Goal: Task Accomplishment & Management: Use online tool/utility

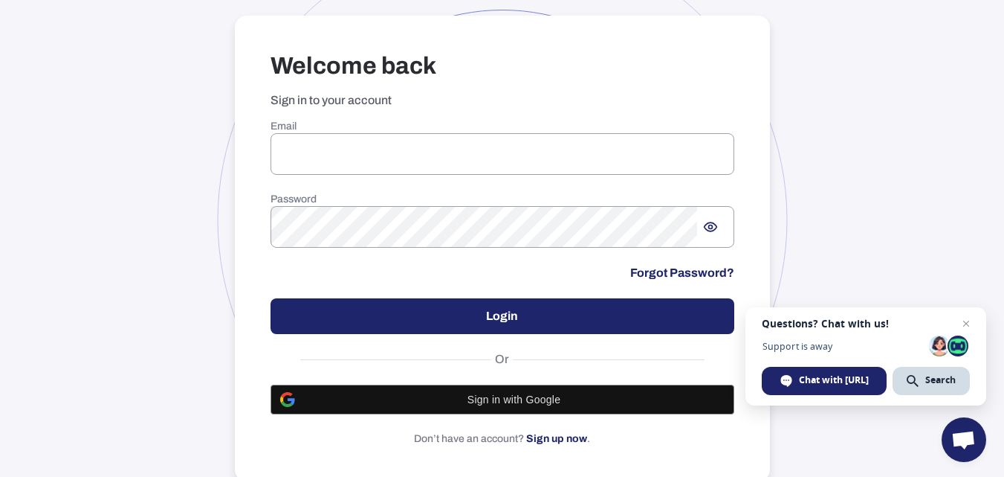
scroll to position [94, 0]
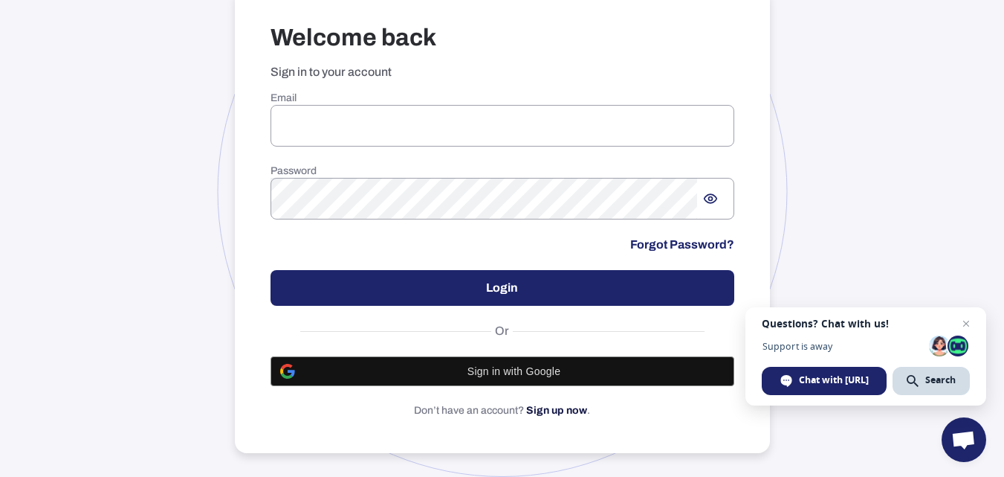
click at [552, 408] on link "Sign up now" at bounding box center [556, 409] width 61 height 11
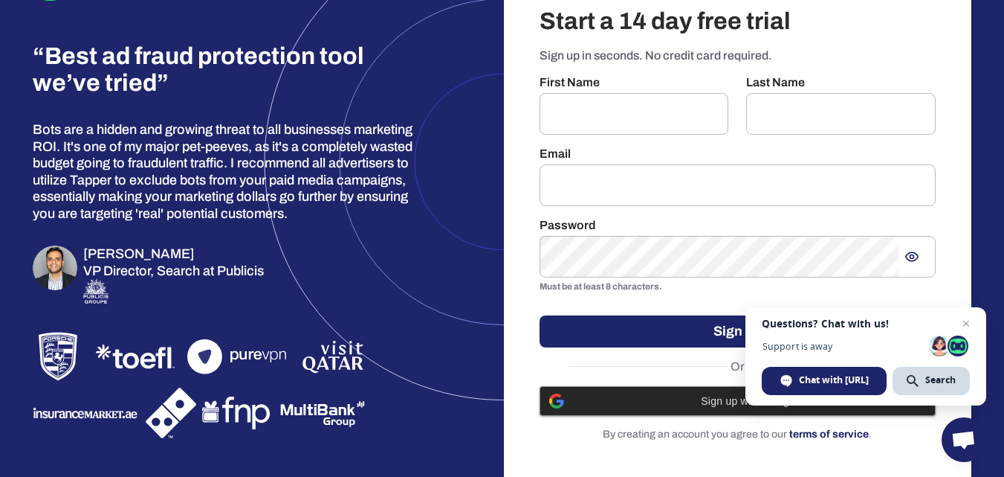
scroll to position [77, 0]
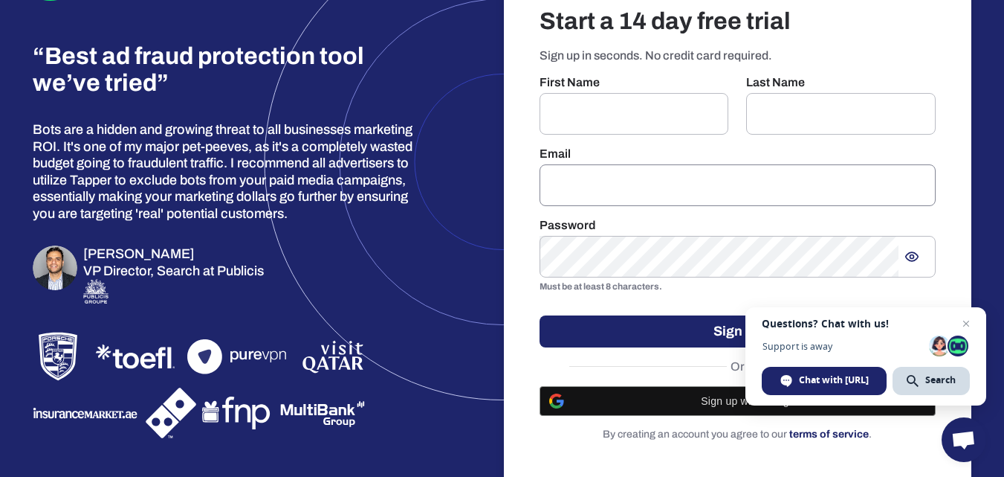
click at [568, 177] on input "email" at bounding box center [738, 185] width 397 height 42
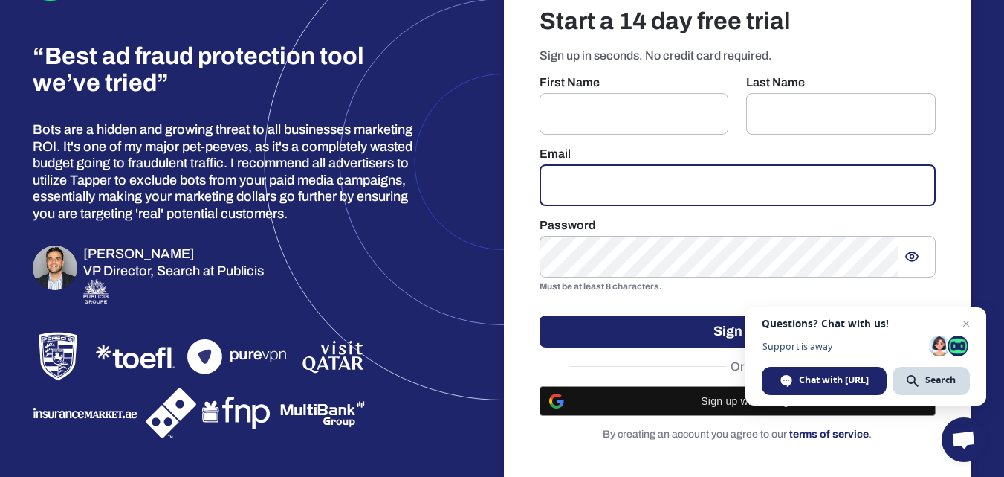
paste input "**********"
type input "**********"
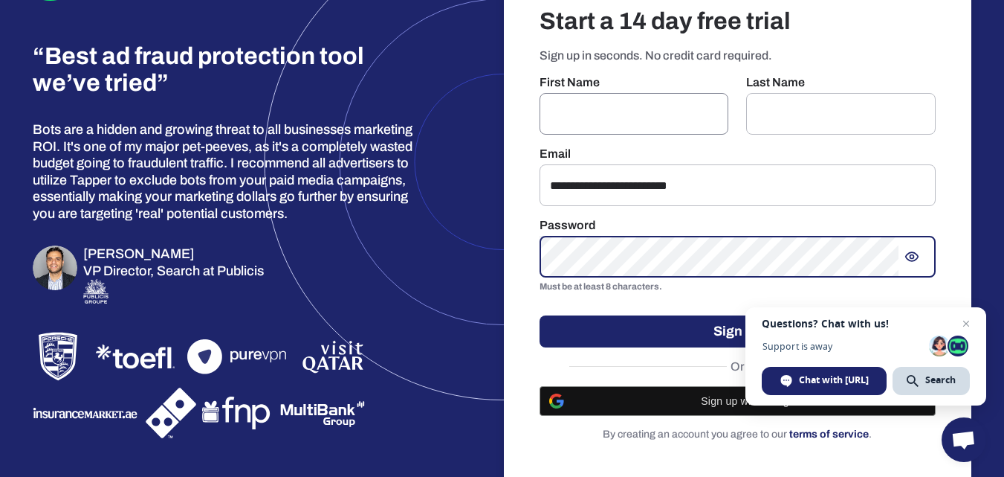
click at [598, 106] on input "text" at bounding box center [635, 114] width 190 height 42
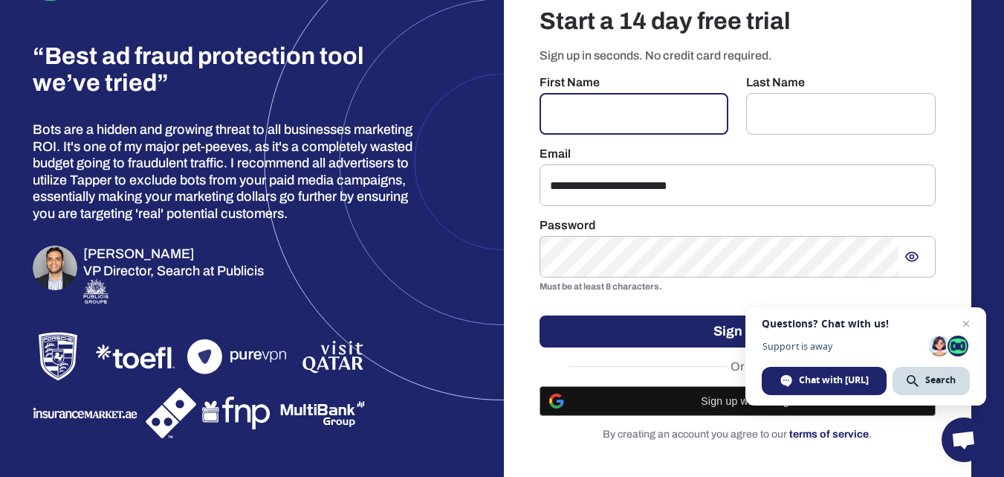
paste input "**********"
drag, startPoint x: 579, startPoint y: 113, endPoint x: 768, endPoint y: 120, distance: 189.0
click at [768, 120] on div "**********" at bounding box center [738, 104] width 397 height 59
type input "****"
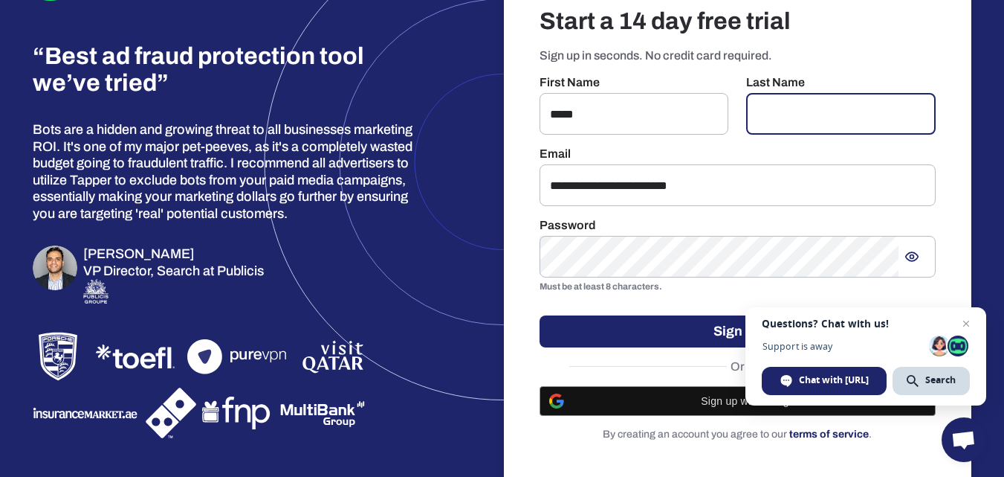
paste input "**********"
type input "**********"
click at [974, 318] on span "Open chat" at bounding box center [967, 323] width 19 height 19
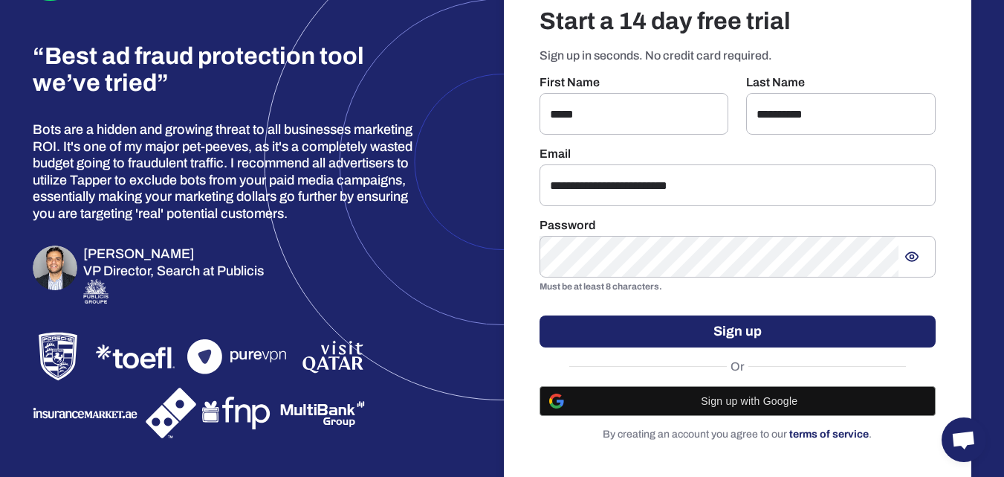
click at [780, 329] on button "Sign up" at bounding box center [738, 331] width 397 height 32
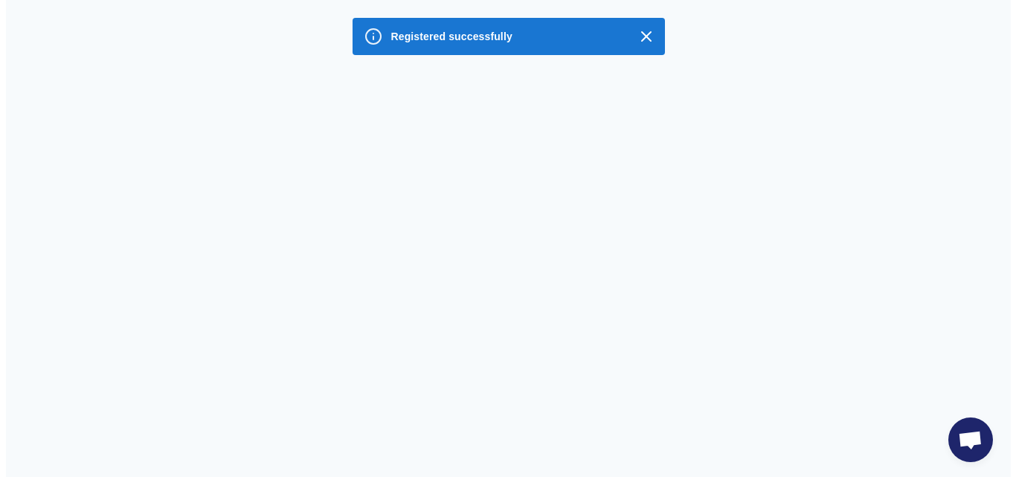
scroll to position [0, 0]
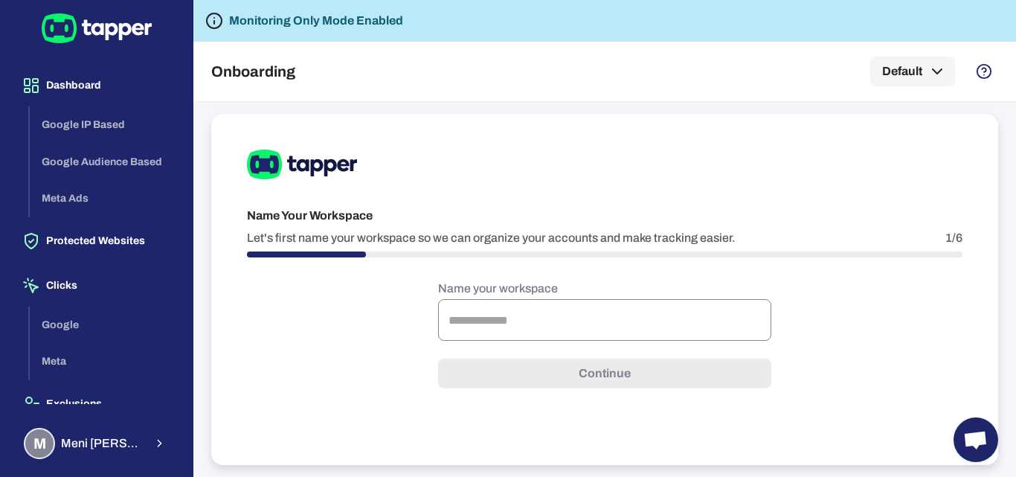
click at [527, 332] on input "text" at bounding box center [604, 320] width 333 height 42
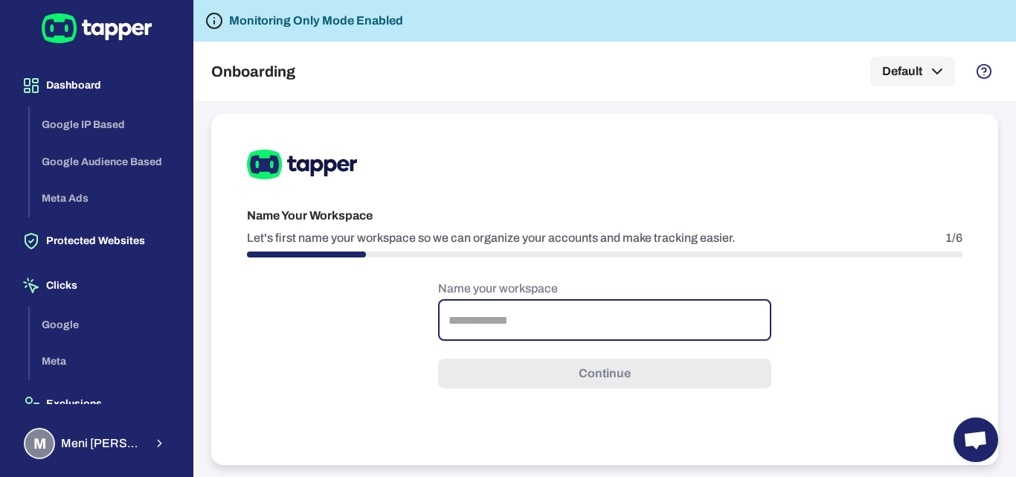
paste input "**********"
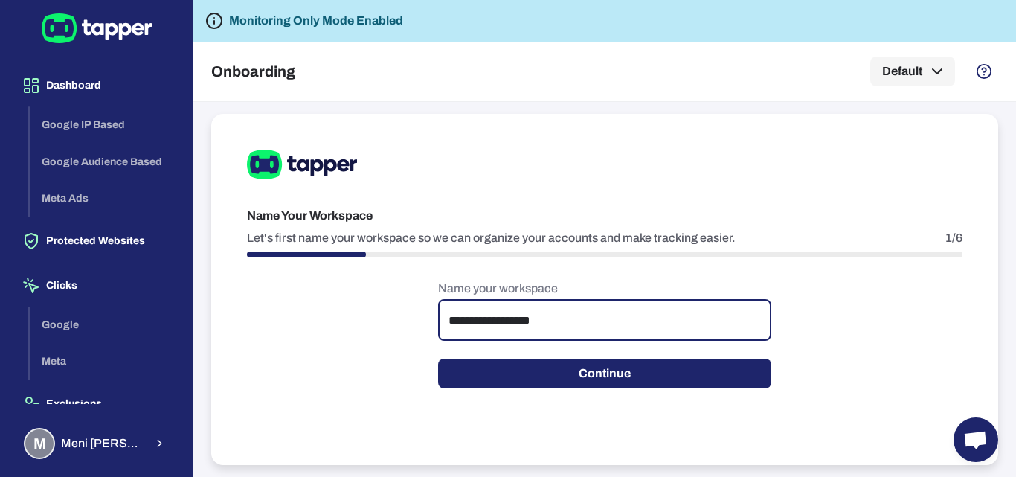
type input "**********"
click at [561, 346] on form "**********" at bounding box center [604, 334] width 333 height 107
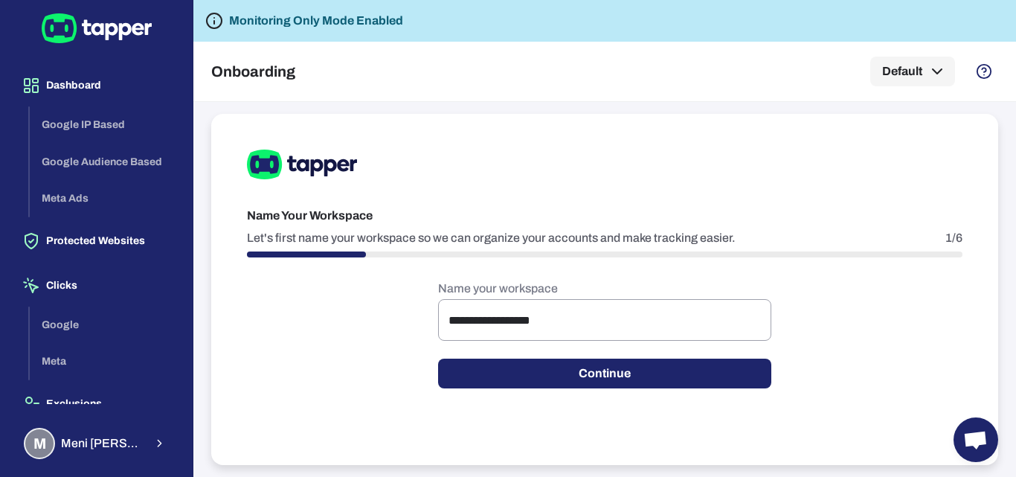
click at [559, 359] on button "Continue" at bounding box center [604, 373] width 333 height 30
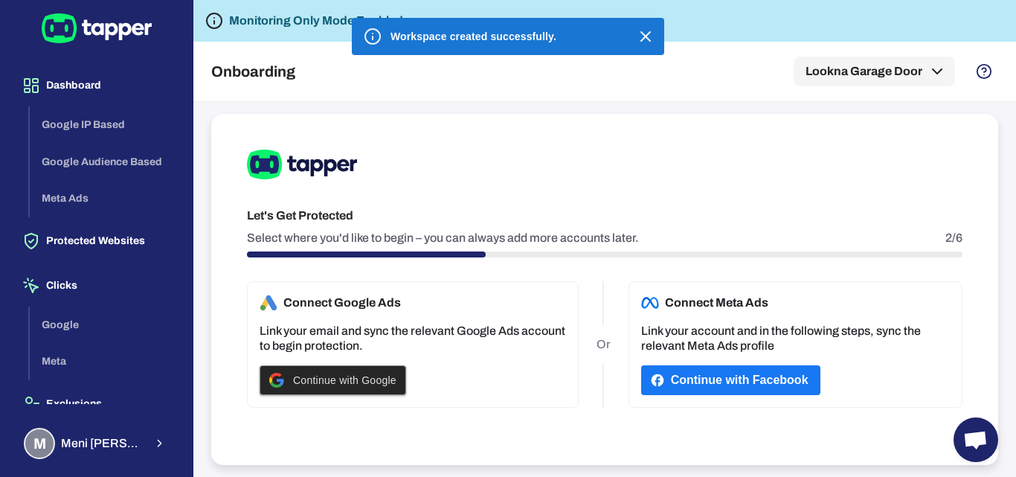
drag, startPoint x: 351, startPoint y: 375, endPoint x: 369, endPoint y: 370, distance: 19.1
click at [351, 375] on span "Continue with Google" at bounding box center [344, 380] width 103 height 12
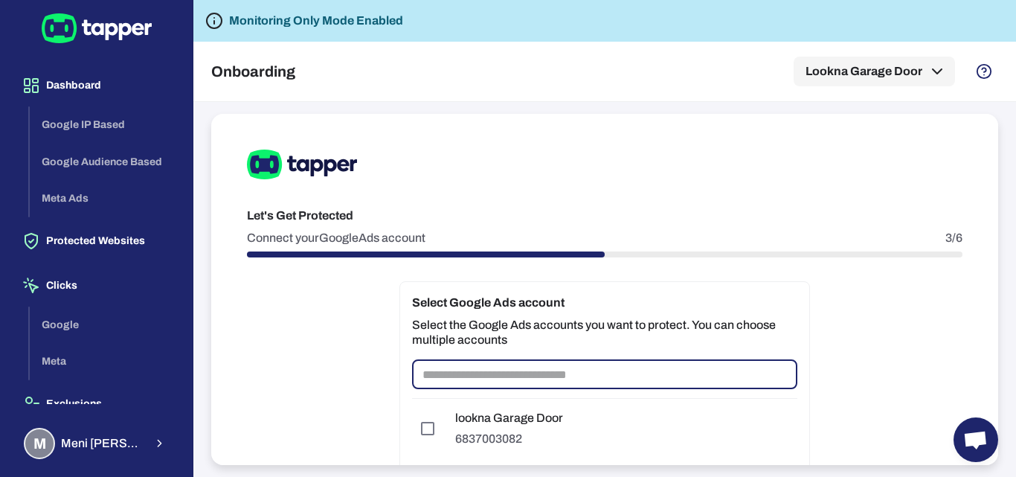
click at [491, 366] on input "text" at bounding box center [604, 374] width 385 height 30
click at [482, 436] on p "6837003082" at bounding box center [509, 438] width 108 height 15
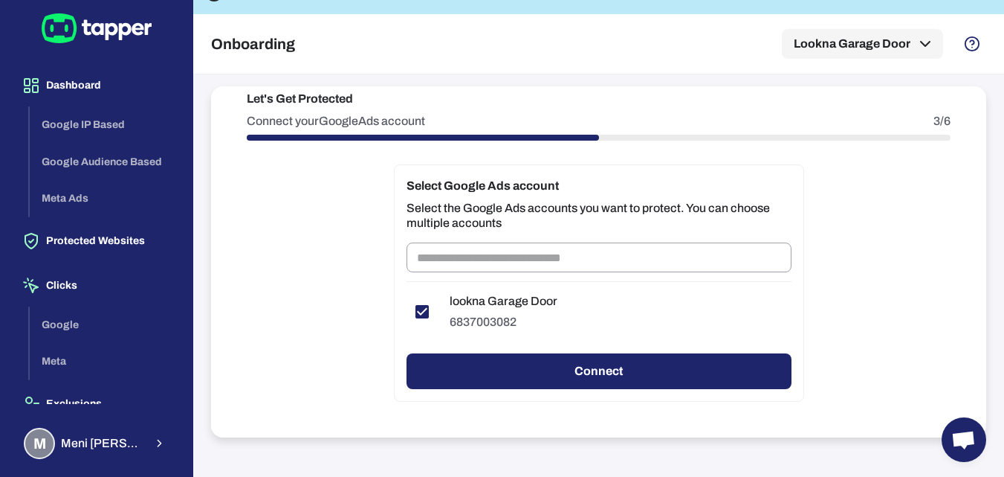
scroll to position [74, 0]
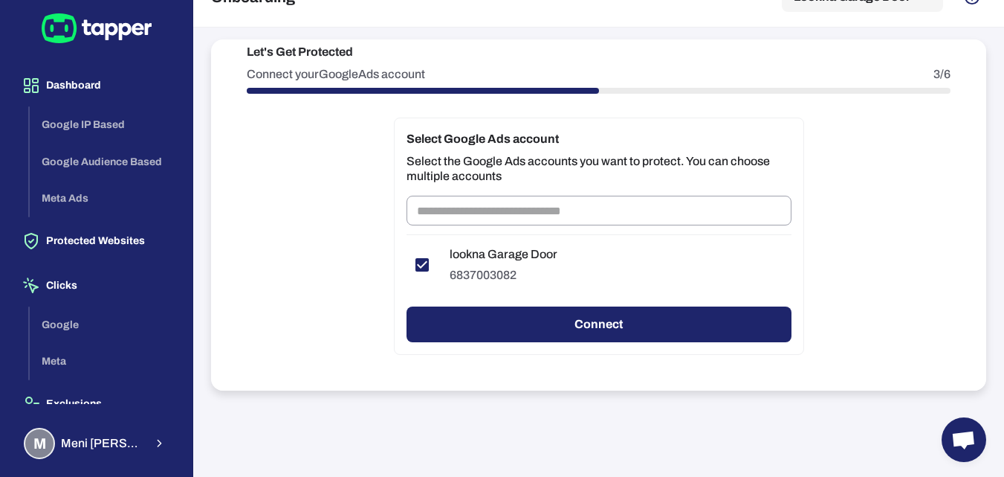
click at [579, 311] on button "Connect" at bounding box center [599, 324] width 385 height 36
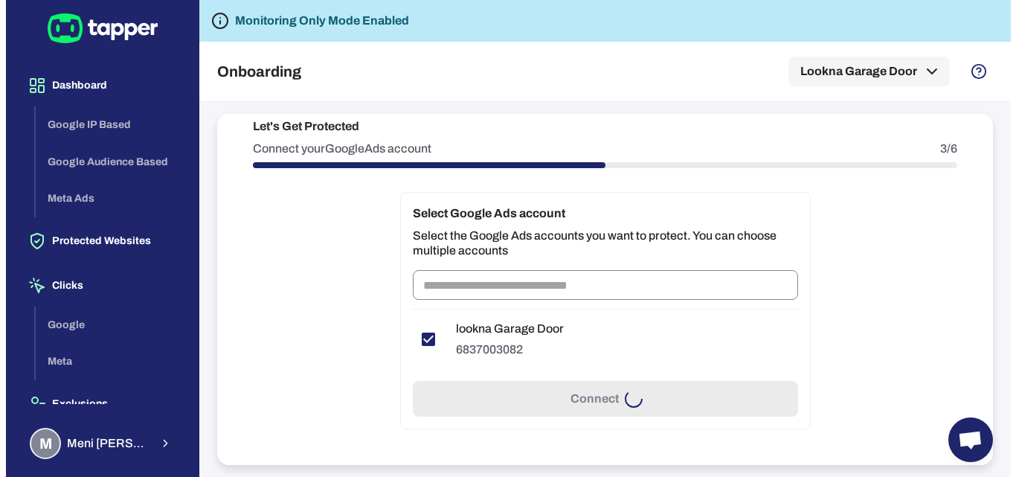
scroll to position [0, 0]
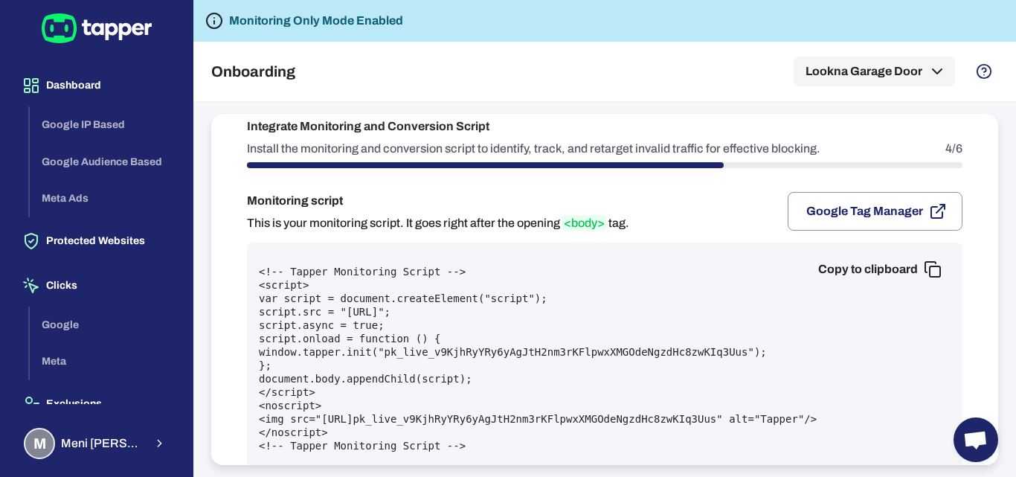
drag, startPoint x: 618, startPoint y: 247, endPoint x: 540, endPoint y: 310, distance: 100.4
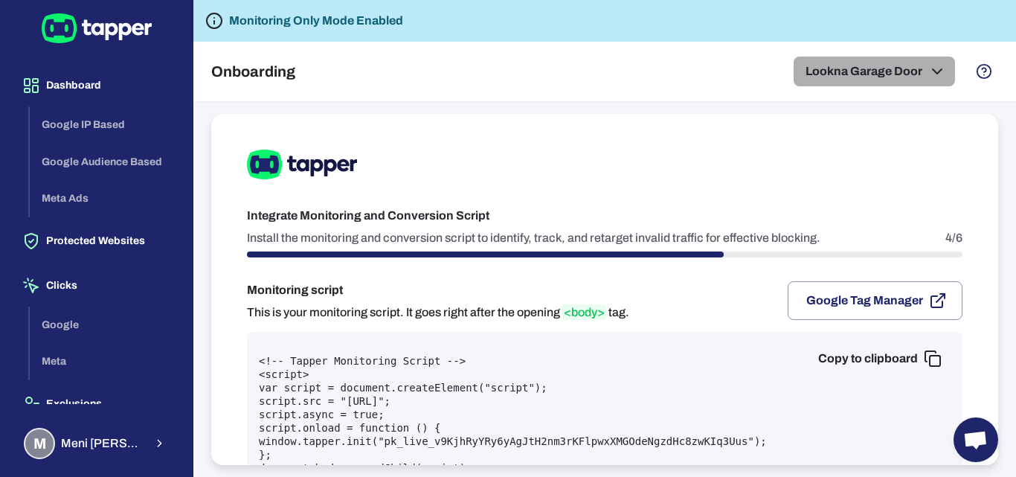
click at [845, 83] on button "Lookna Garage Door" at bounding box center [873, 72] width 161 height 30
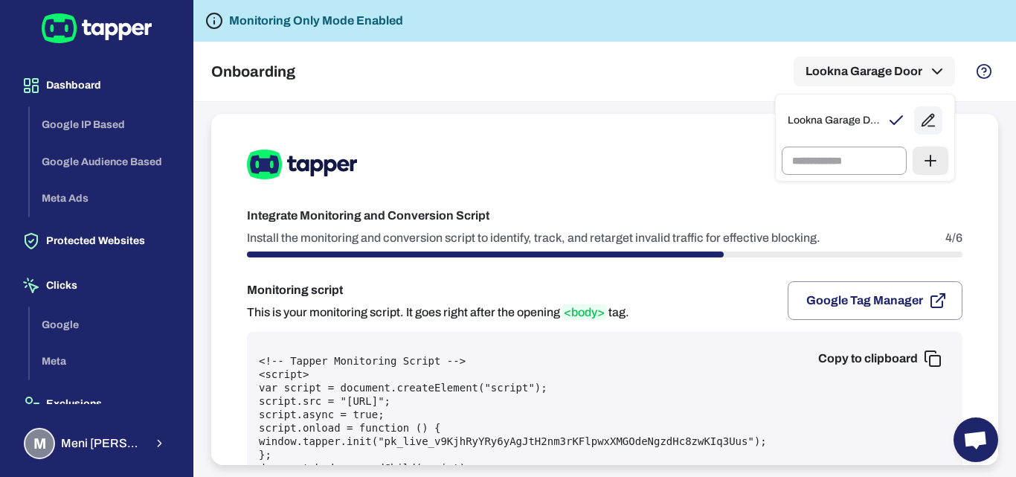
click at [920, 357] on div at bounding box center [508, 238] width 1016 height 477
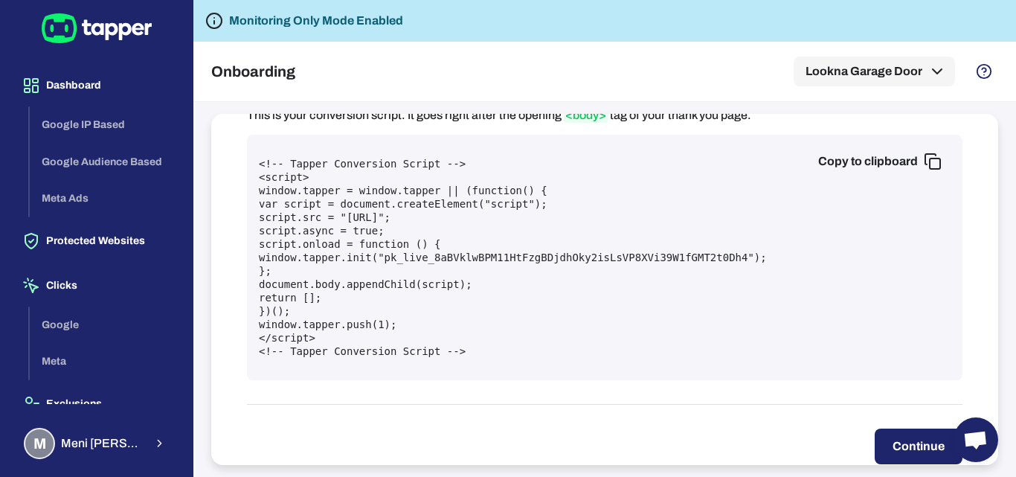
scroll to position [372, 0]
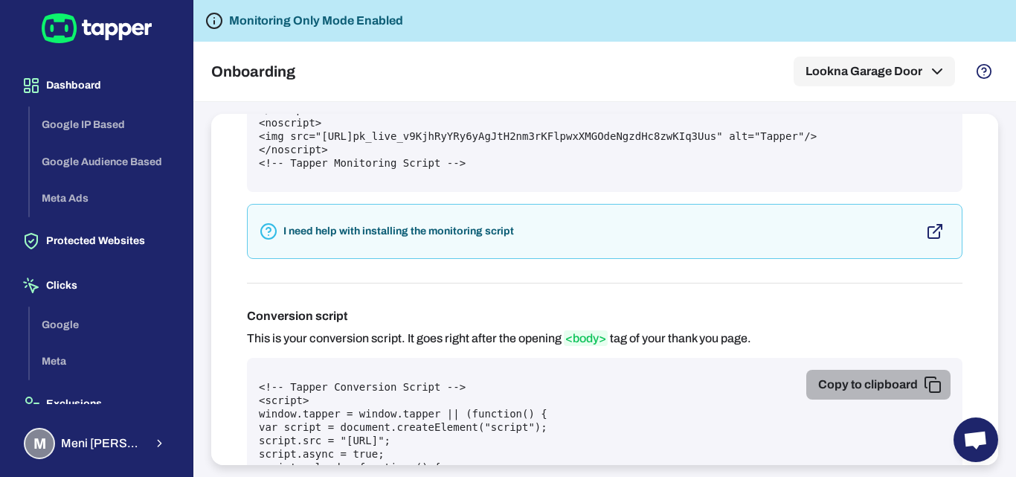
click at [923, 384] on icon "button" at bounding box center [932, 384] width 18 height 18
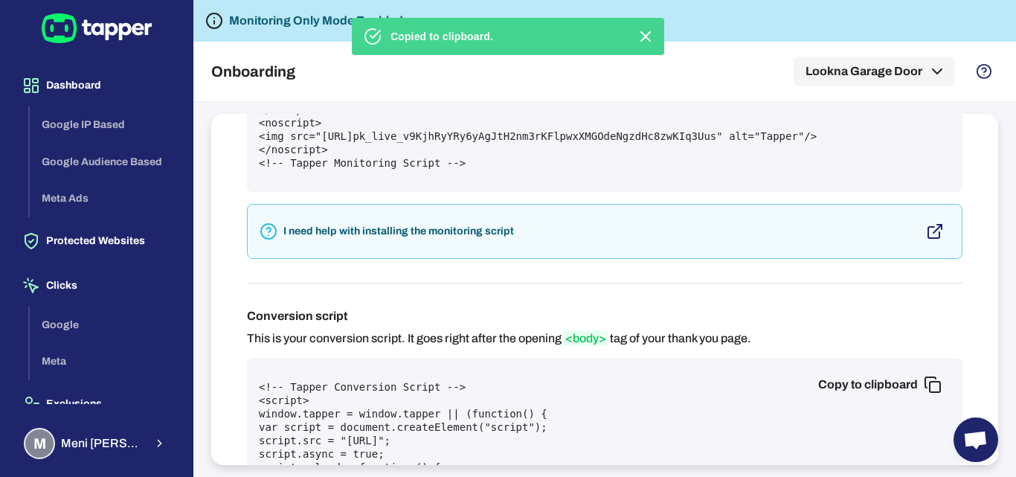
scroll to position [149, 0]
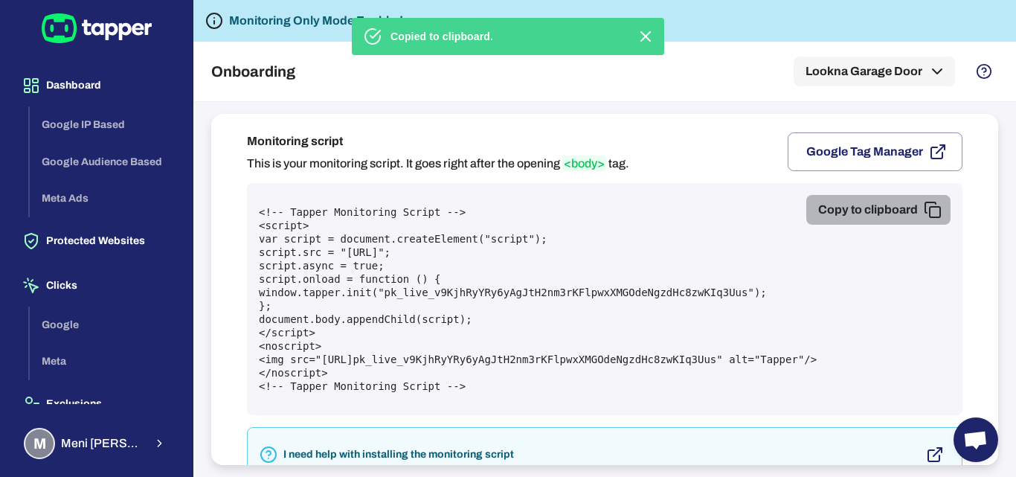
click at [929, 212] on rect "button" at bounding box center [934, 212] width 10 height 10
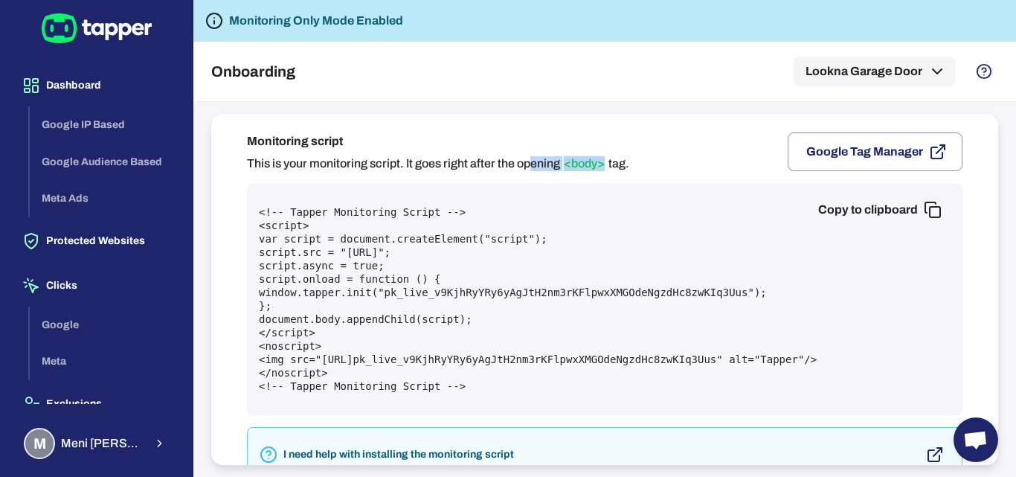
drag, startPoint x: 534, startPoint y: 164, endPoint x: 608, endPoint y: 164, distance: 74.3
click at [608, 164] on p "This is your monitoring script. It goes right after the opening <body> tag." at bounding box center [438, 163] width 382 height 15
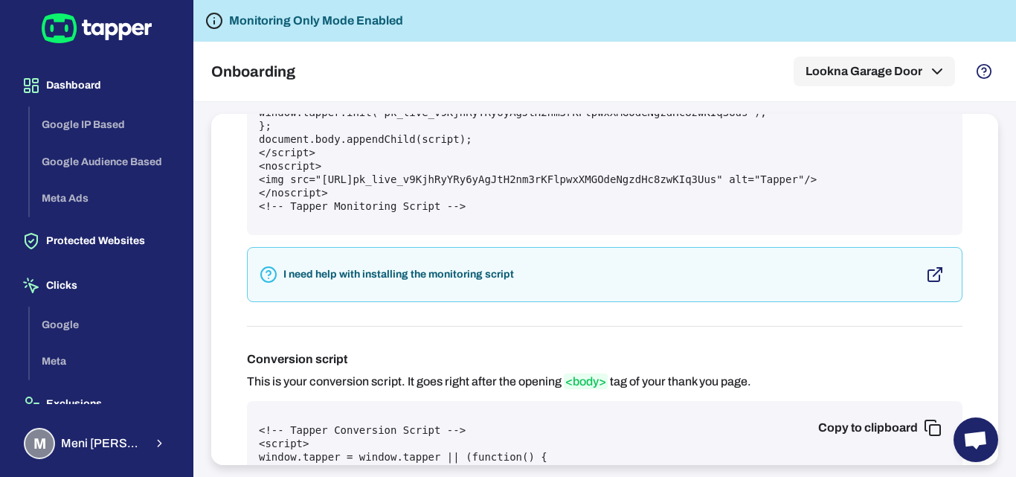
scroll to position [446, 0]
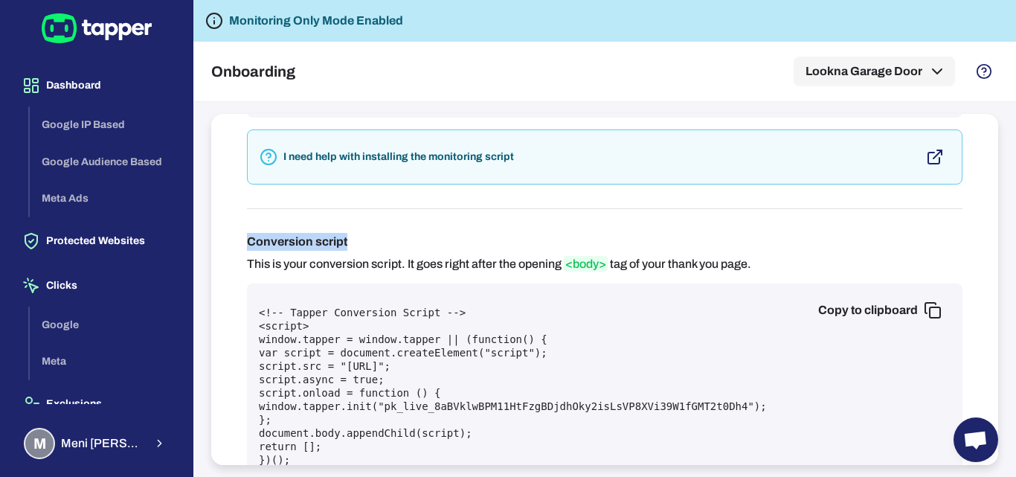
drag, startPoint x: 249, startPoint y: 238, endPoint x: 432, endPoint y: 239, distance: 182.9
click at [432, 239] on h6 "Conversion script" at bounding box center [499, 242] width 504 height 18
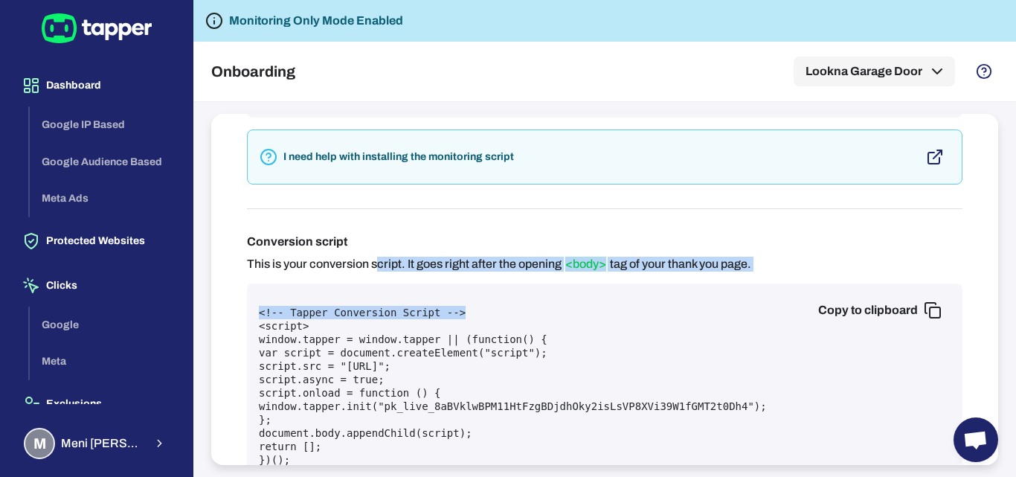
drag, startPoint x: 385, startPoint y: 259, endPoint x: 775, endPoint y: 282, distance: 390.2
click at [775, 282] on div "Conversion script This is your conversion script. It goes right after the openi…" at bounding box center [604, 381] width 715 height 296
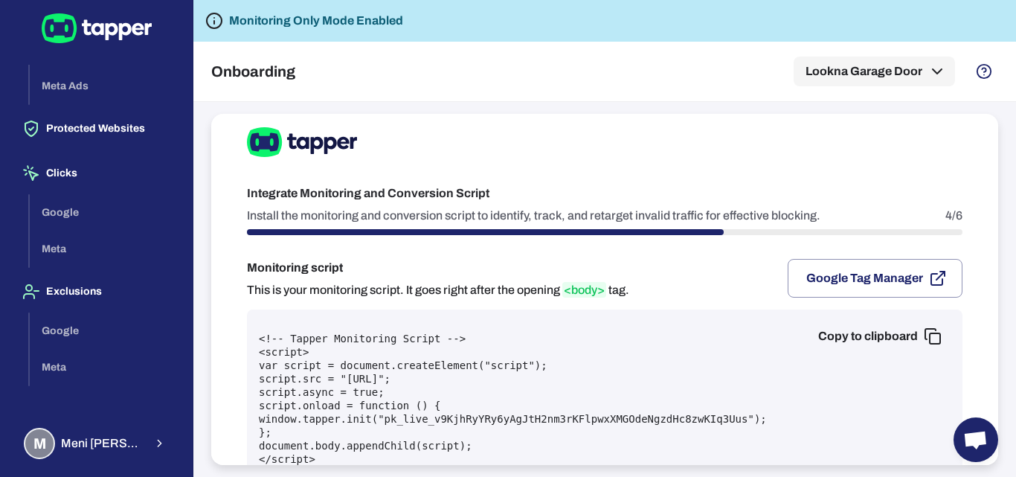
scroll to position [0, 0]
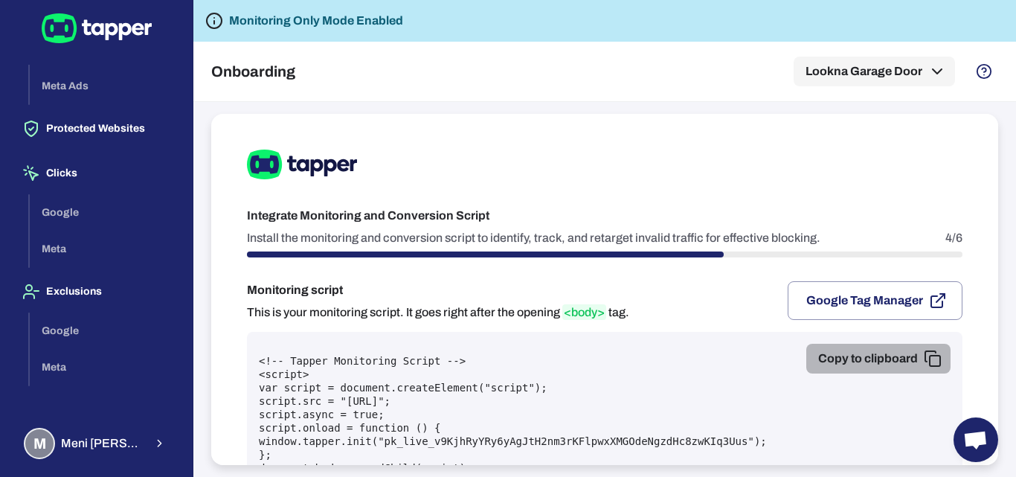
click at [929, 357] on rect "button" at bounding box center [934, 360] width 10 height 10
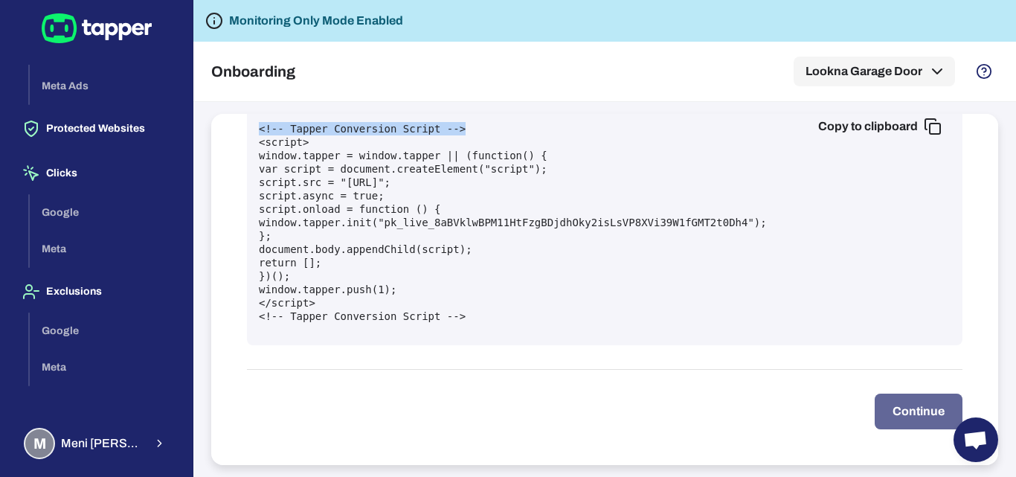
click at [886, 400] on button "Continue" at bounding box center [918, 411] width 88 height 36
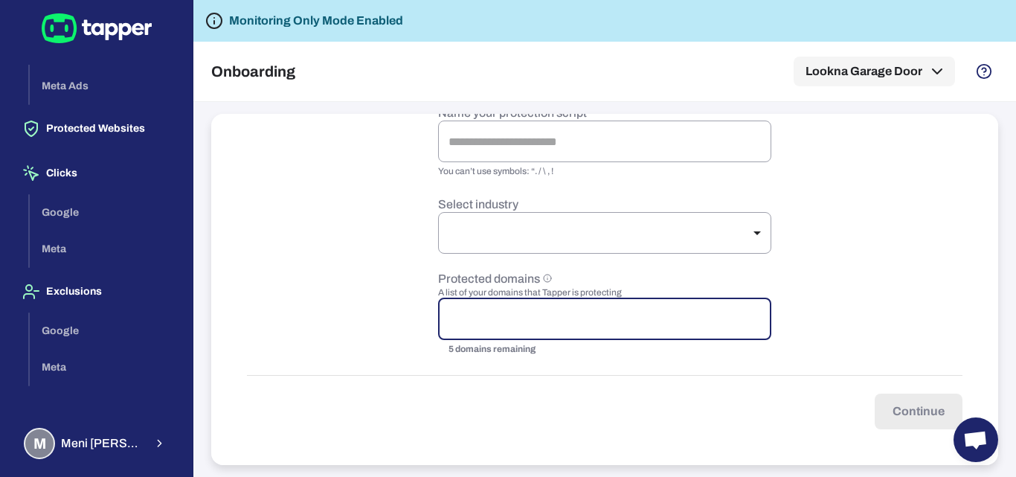
scroll to position [27, 0]
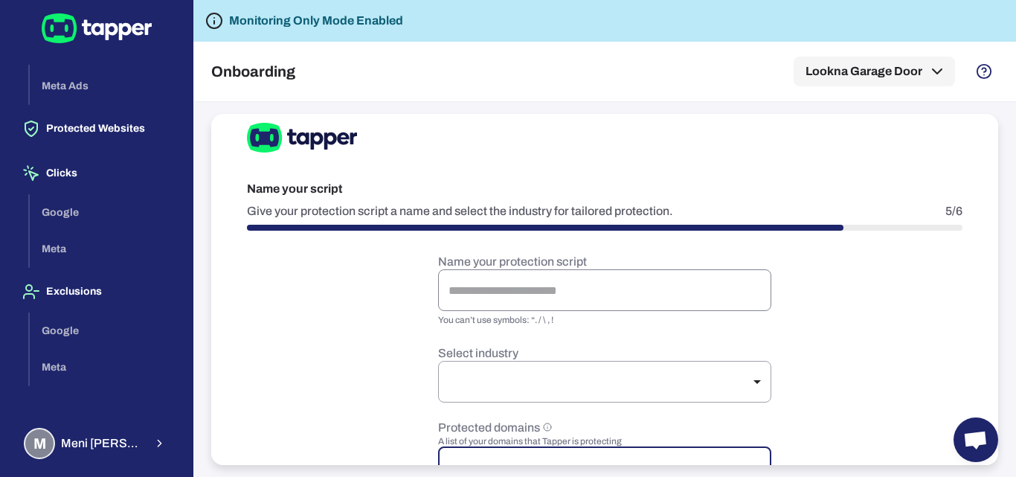
click at [503, 282] on input "text" at bounding box center [604, 290] width 333 height 42
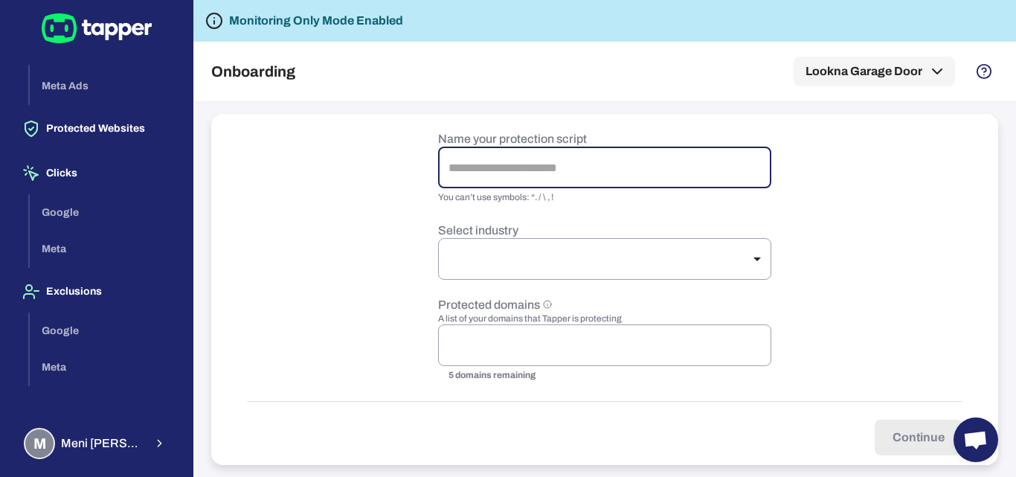
scroll to position [175, 0]
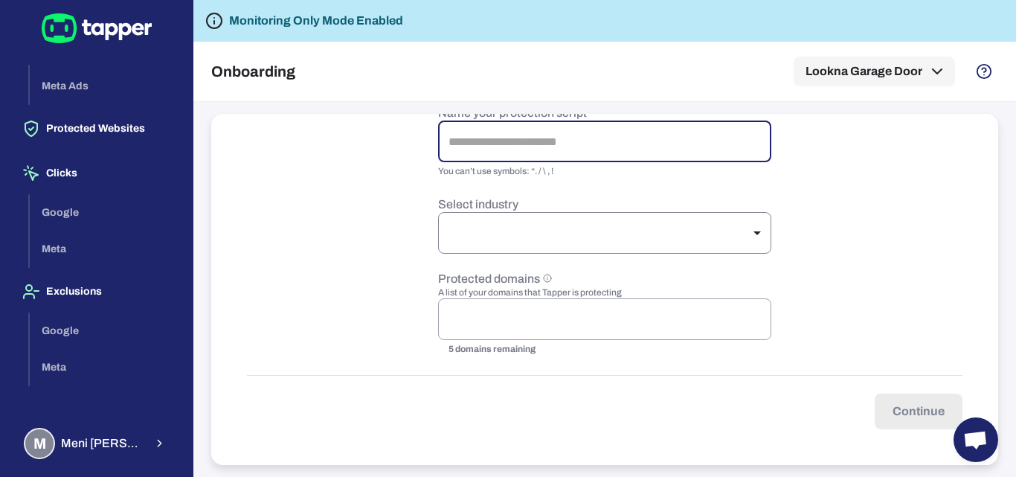
click at [509, 219] on body "Dashboard Google IP Based Google Audience Based Meta Ads Protected Websites Cli…" at bounding box center [508, 238] width 1016 height 477
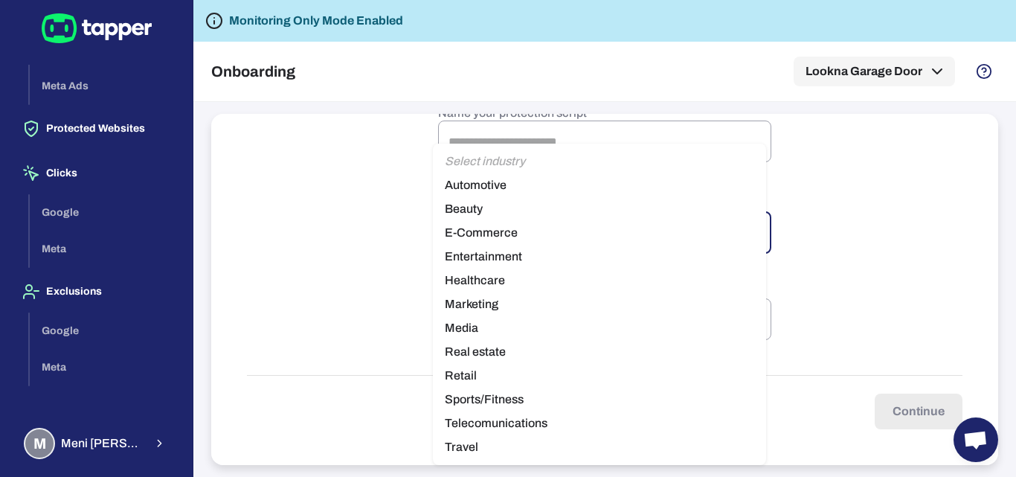
click at [478, 327] on li "Media" at bounding box center [599, 328] width 333 height 24
type input "*****"
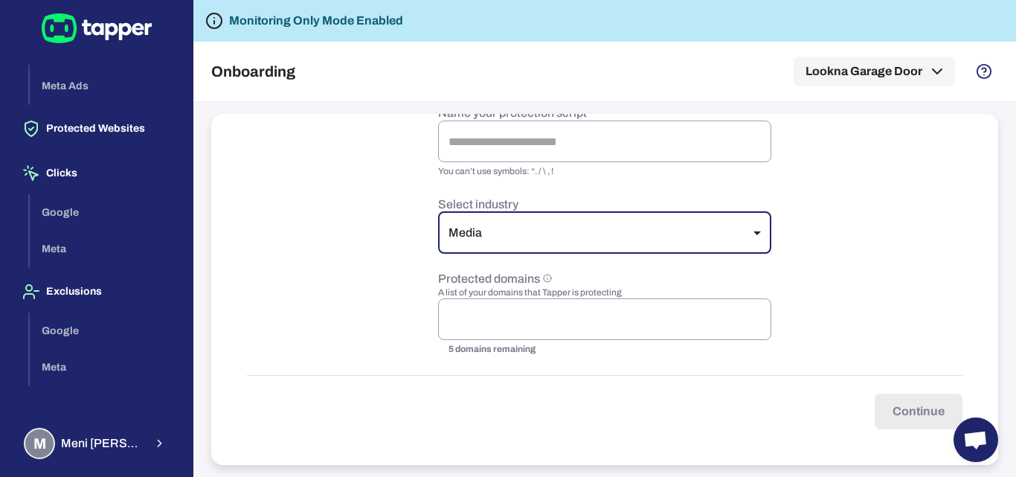
scroll to position [101, 0]
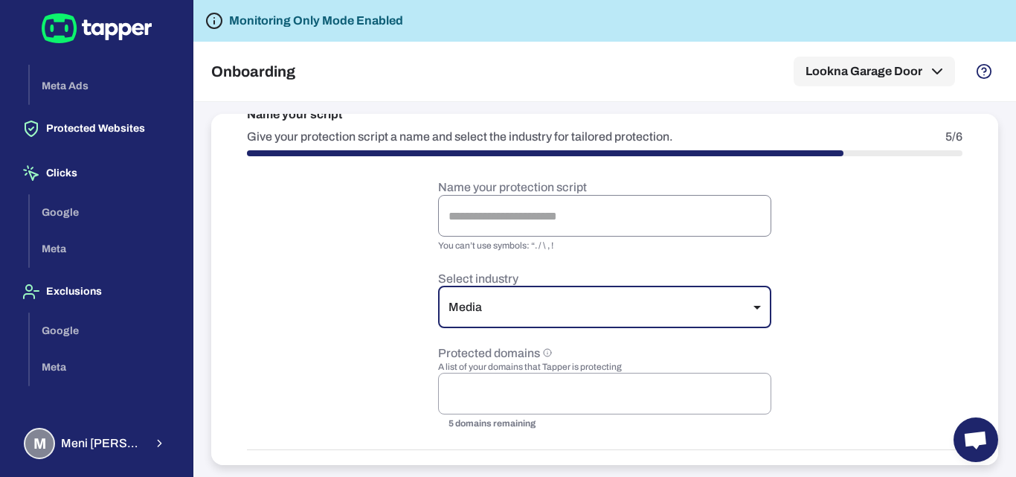
click at [494, 219] on input "text" at bounding box center [604, 216] width 333 height 42
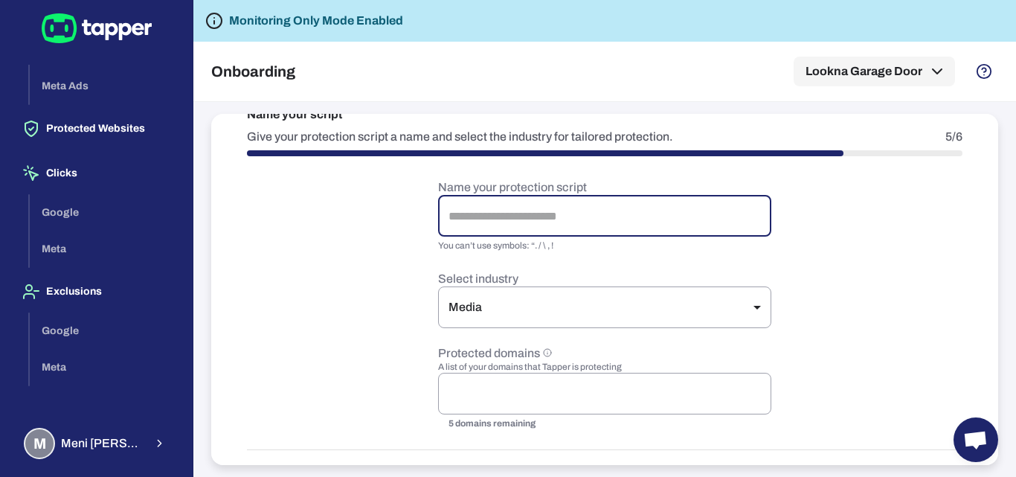
drag, startPoint x: 499, startPoint y: 213, endPoint x: 532, endPoint y: 219, distance: 34.0
click at [509, 217] on input "text" at bounding box center [604, 216] width 333 height 42
paste input "**********"
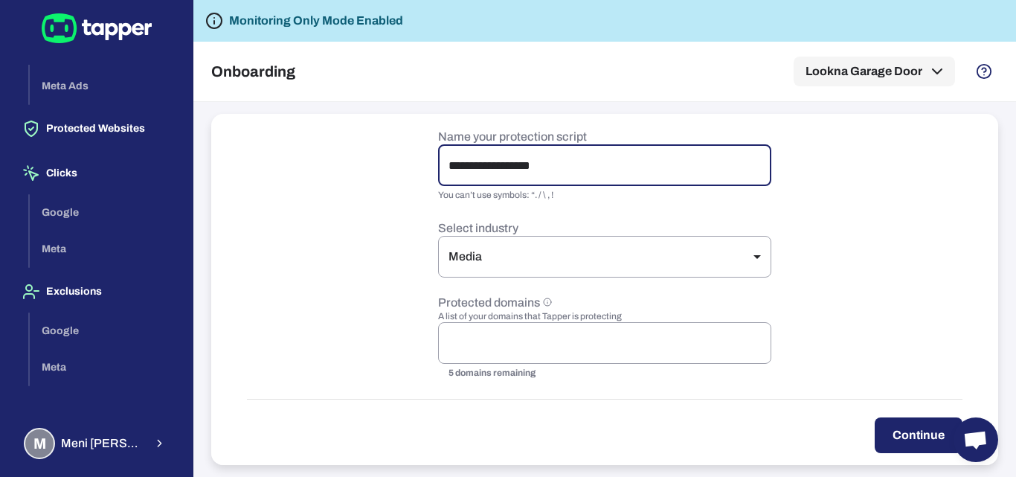
scroll to position [175, 0]
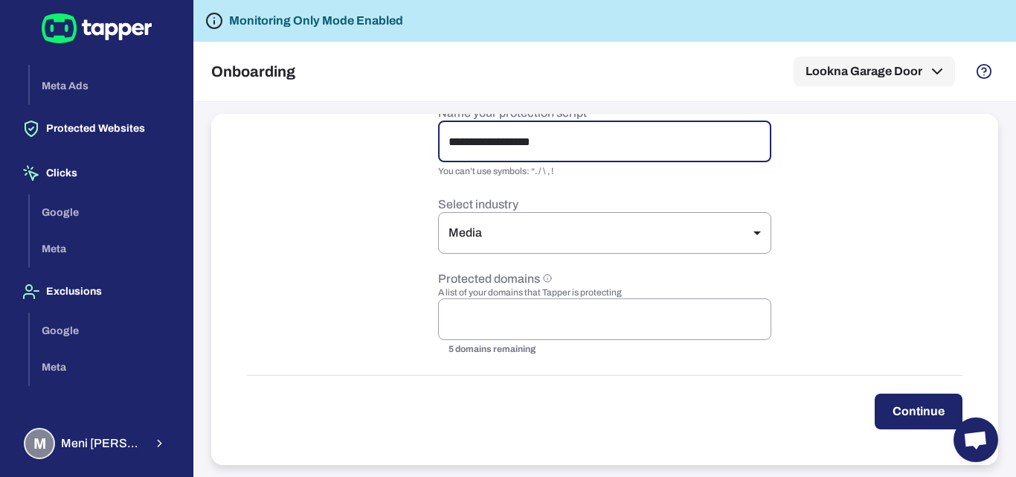
type input "**********"
click at [926, 413] on button "Continue" at bounding box center [918, 411] width 88 height 36
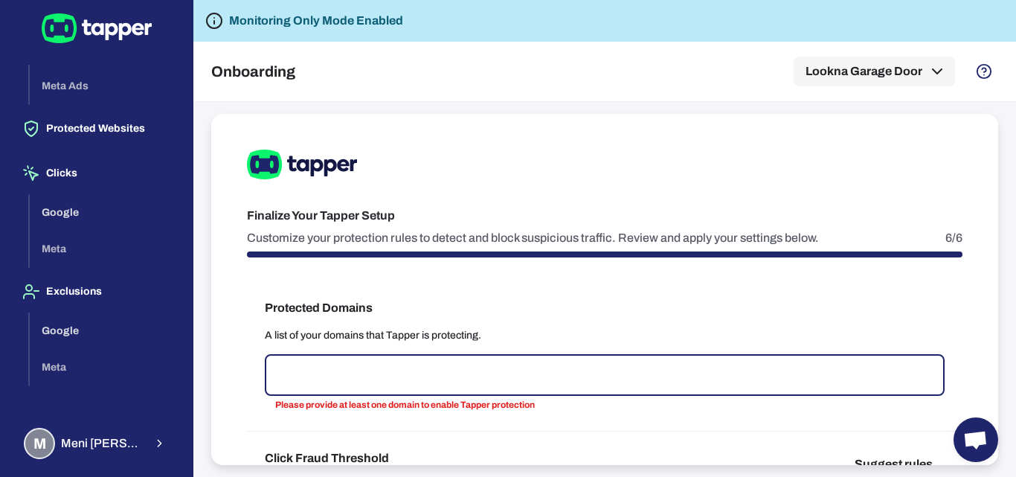
scroll to position [149, 0]
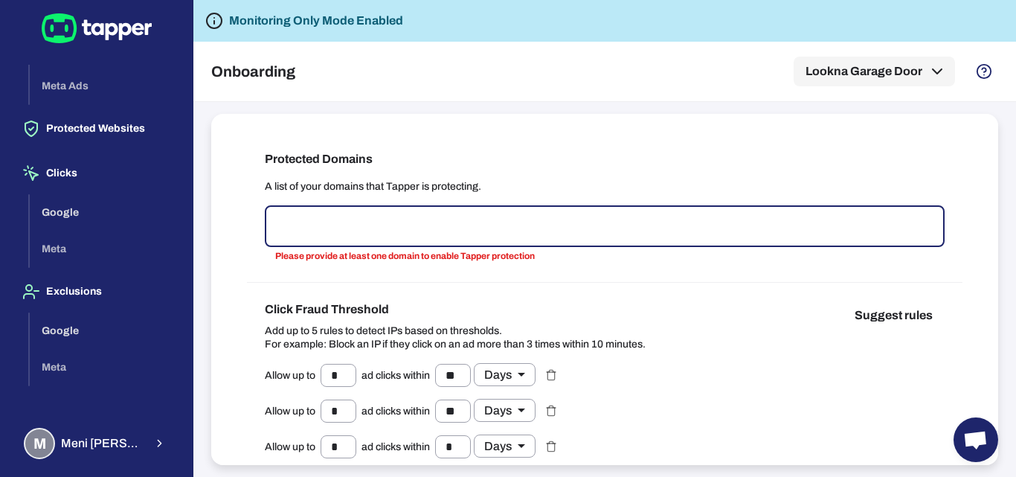
paste input "**********"
type input "**********"
click at [581, 178] on div "**********" at bounding box center [604, 207] width 715 height 150
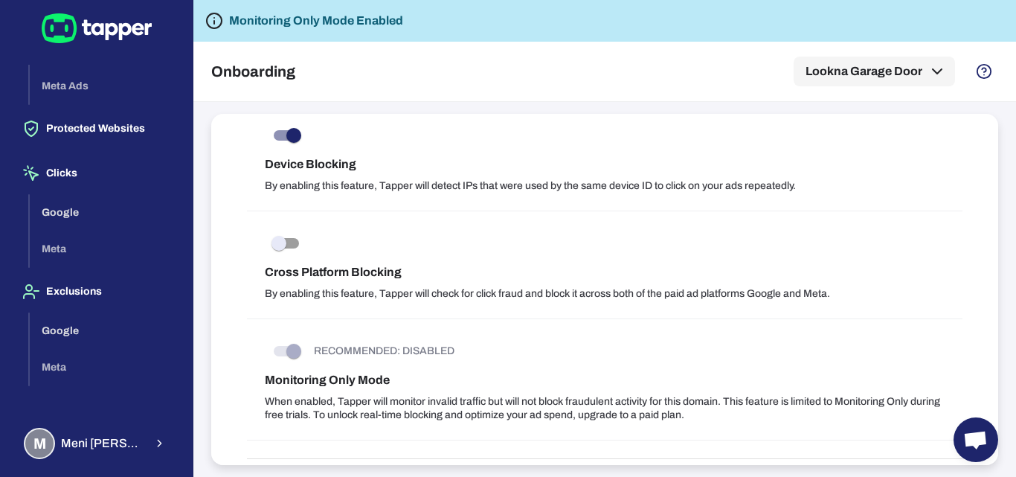
scroll to position [1409, 0]
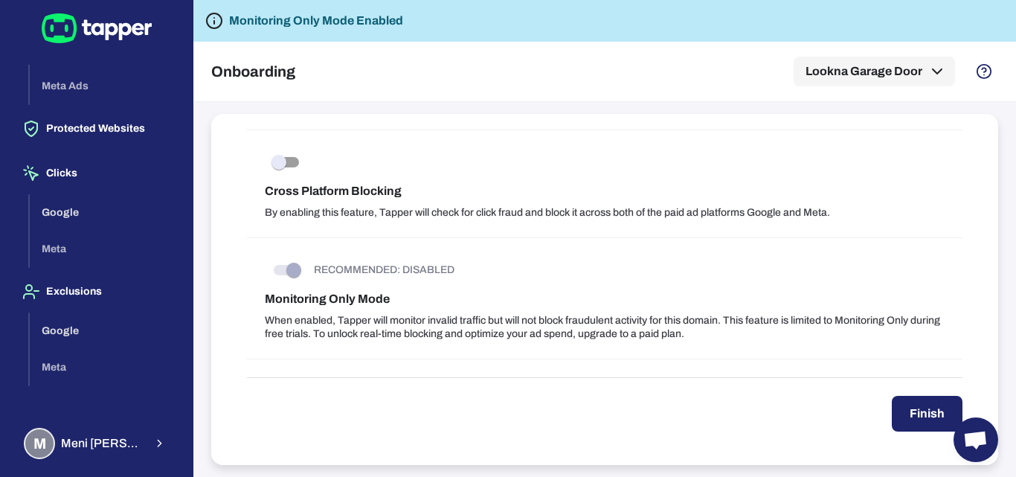
click at [914, 410] on button "Finish" at bounding box center [926, 414] width 71 height 36
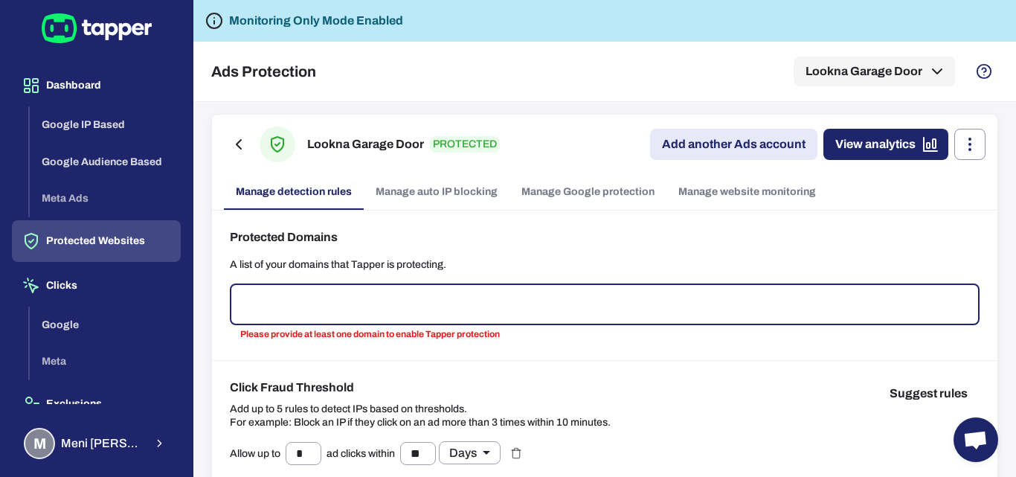
click at [681, 141] on link "Add another Ads account" at bounding box center [733, 144] width 167 height 31
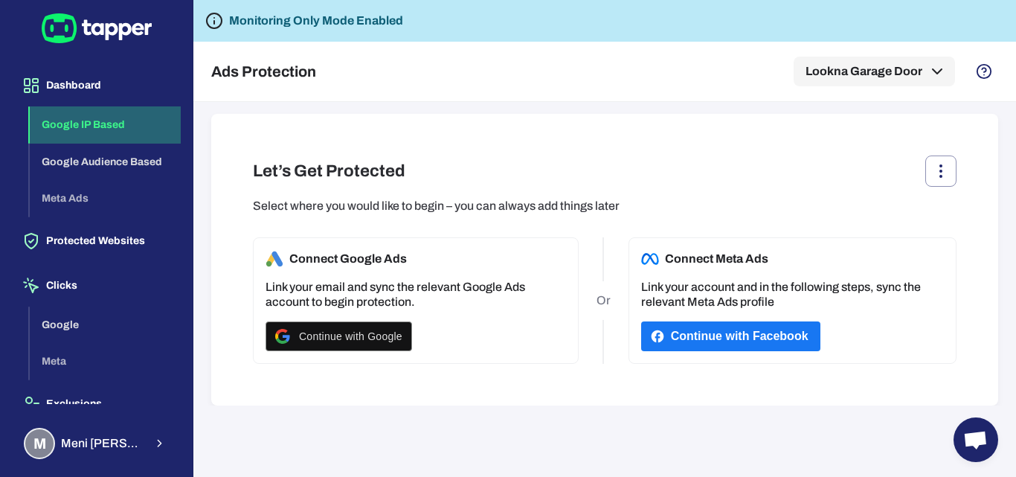
click at [109, 117] on button "Google IP Based" at bounding box center [105, 124] width 151 height 37
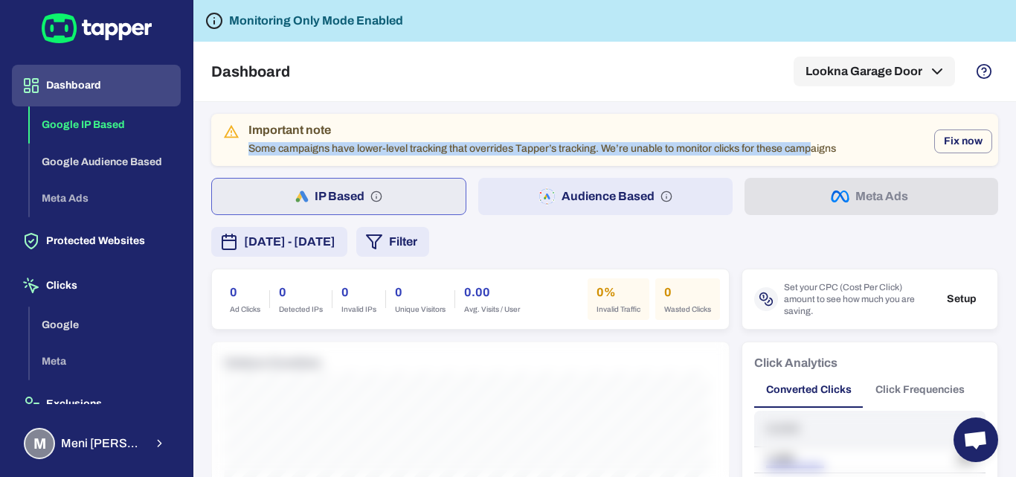
drag, startPoint x: 251, startPoint y: 146, endPoint x: 814, endPoint y: 161, distance: 563.8
click at [814, 161] on div "Important note Some campaigns have lower-level tracking that overrides Tapper’s…" at bounding box center [604, 140] width 787 height 52
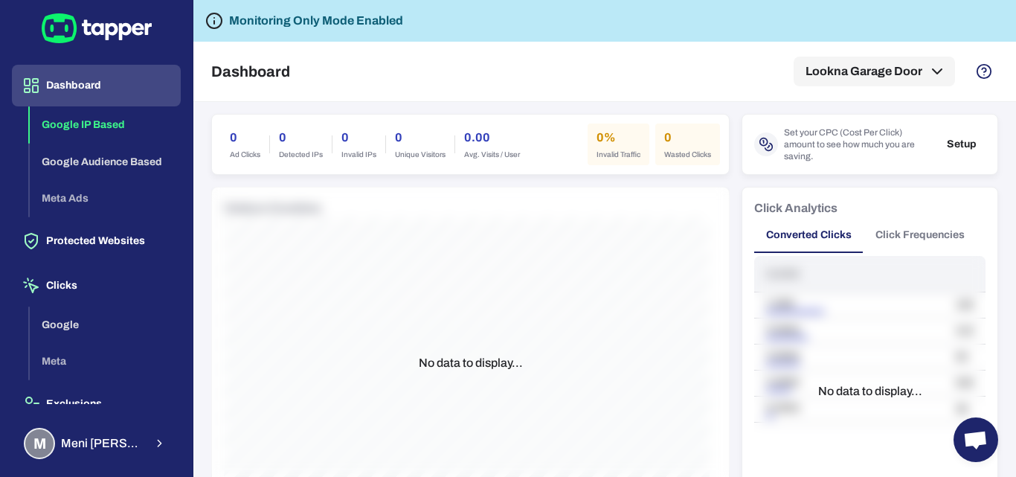
scroll to position [44, 0]
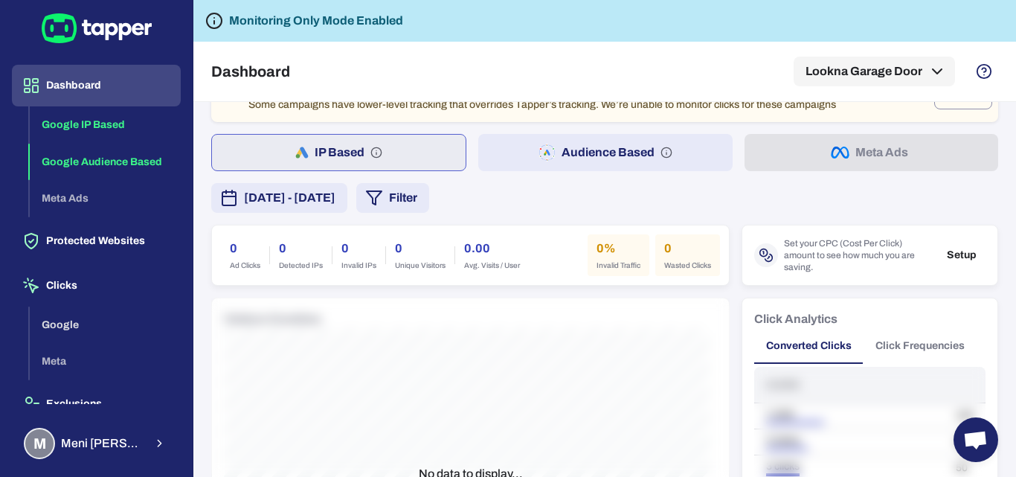
click at [111, 159] on button "Google Audience Based" at bounding box center [105, 161] width 151 height 37
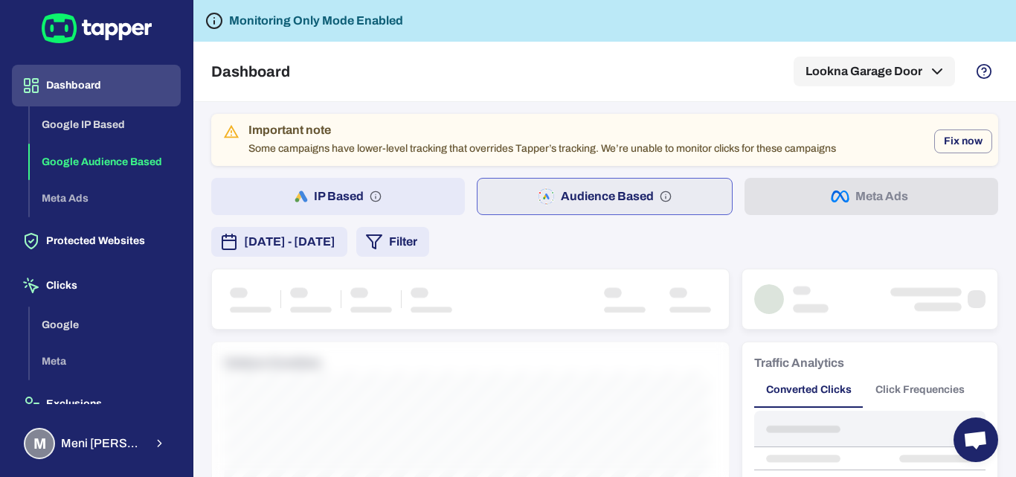
click at [69, 202] on div "Google IP Based Google Audience Based Meta Ads" at bounding box center [105, 161] width 151 height 111
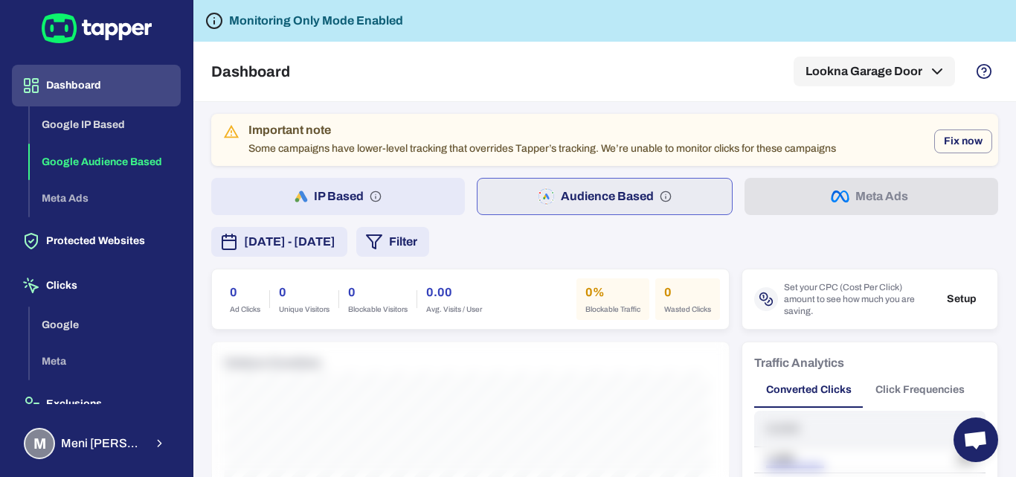
click at [69, 202] on div "Google IP Based Google Audience Based Meta Ads" at bounding box center [105, 161] width 151 height 111
click at [70, 196] on div "Google IP Based Google Audience Based Meta Ads" at bounding box center [105, 161] width 151 height 111
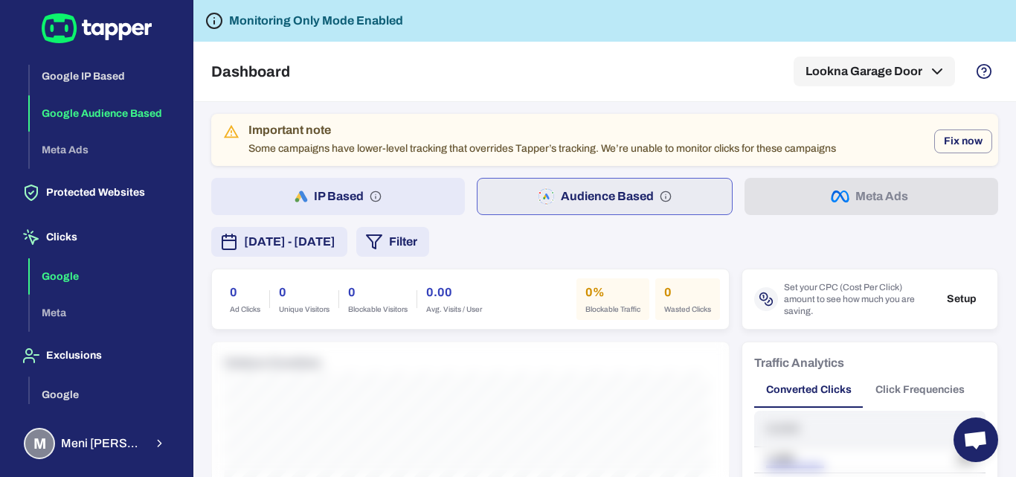
scroll to position [74, 0]
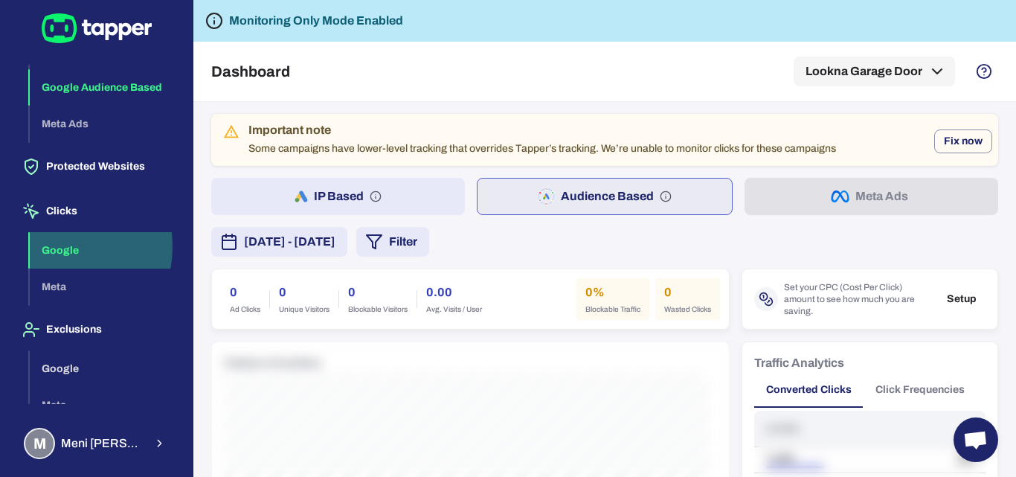
click at [57, 246] on button "Google" at bounding box center [105, 250] width 151 height 37
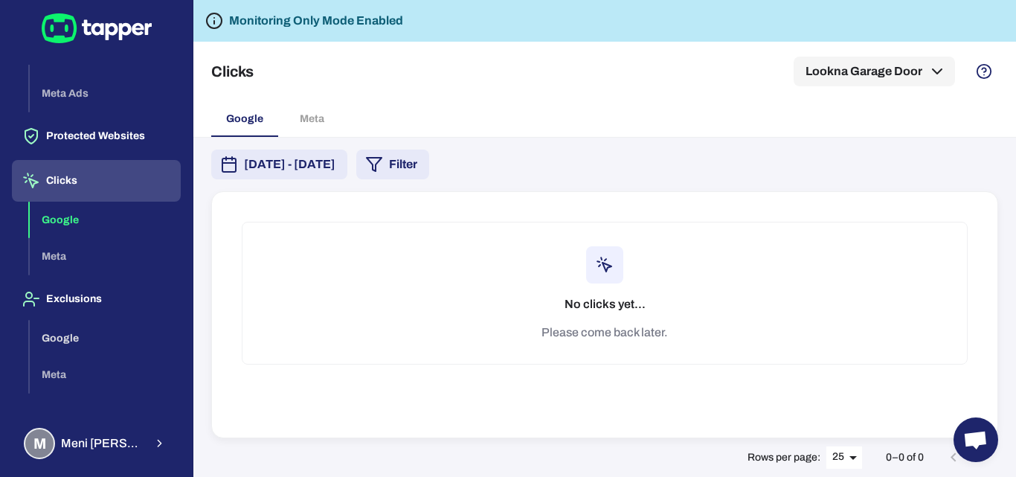
scroll to position [112, 0]
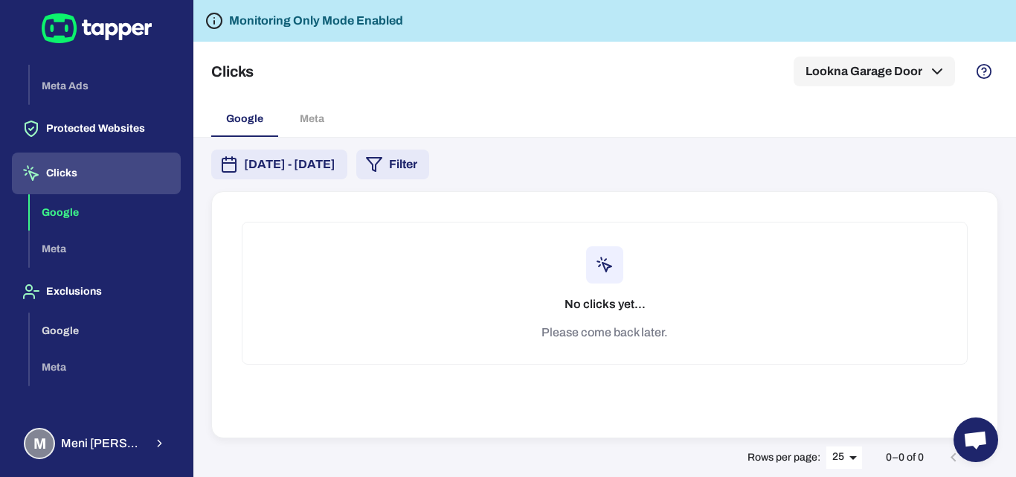
click at [78, 259] on div "Google Meta" at bounding box center [105, 231] width 151 height 74
click at [50, 248] on div "Google Meta" at bounding box center [105, 231] width 151 height 74
click at [62, 316] on button "Google" at bounding box center [105, 330] width 151 height 37
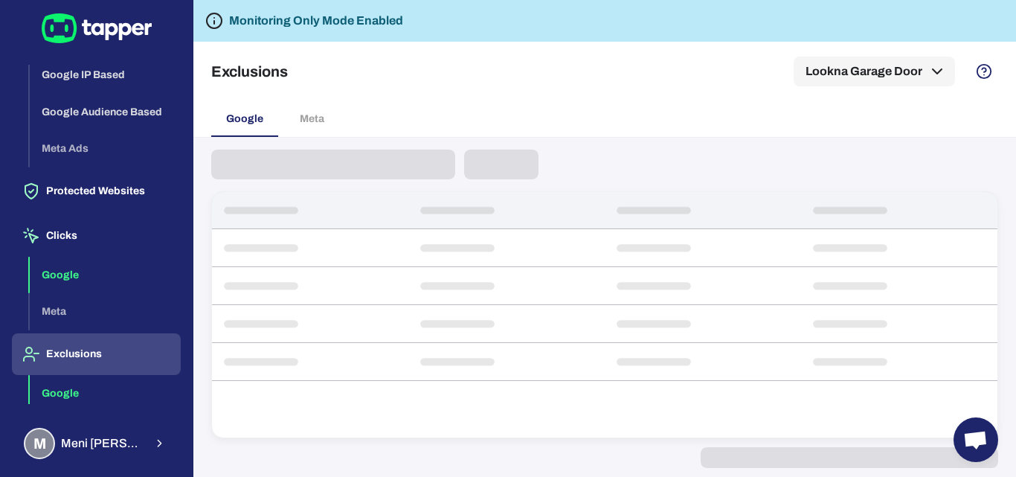
scroll to position [112, 0]
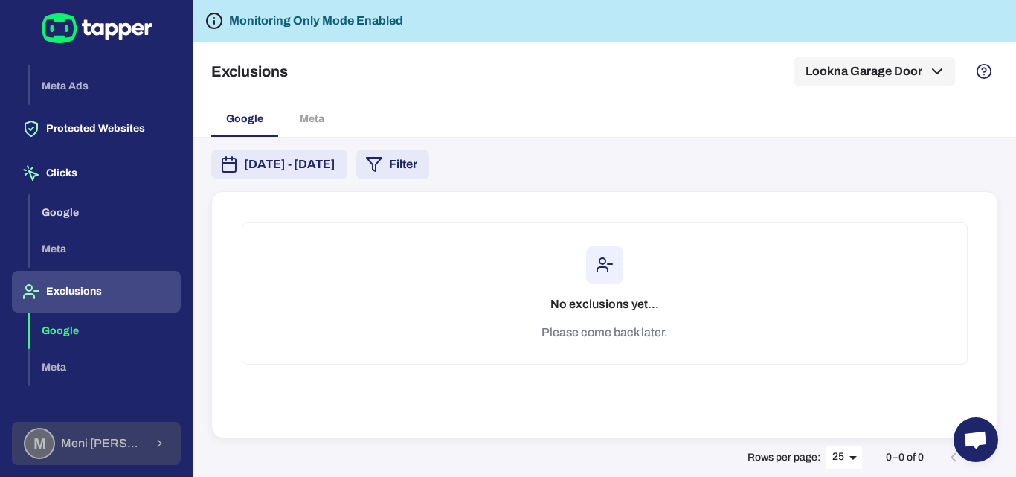
click at [85, 438] on span "Meni Agababayev" at bounding box center [102, 443] width 83 height 15
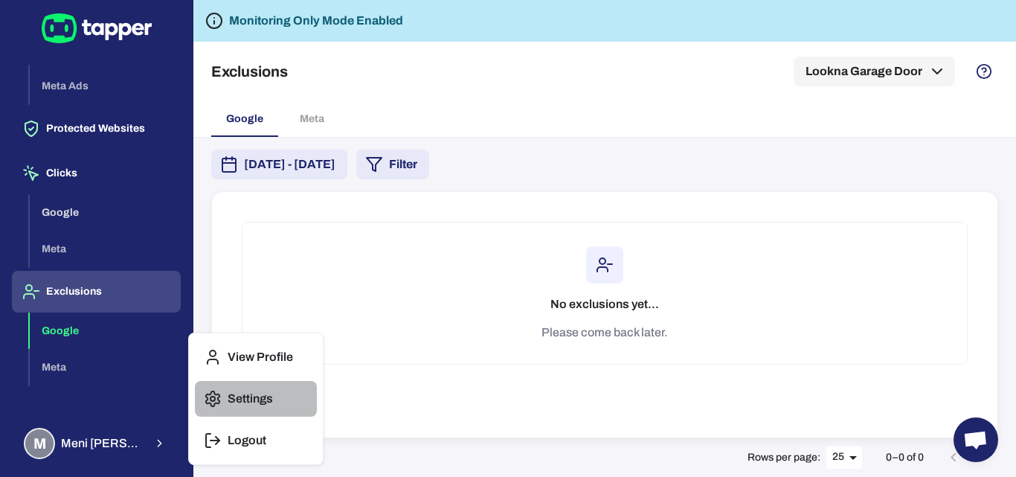
click at [254, 389] on button "Settings" at bounding box center [256, 399] width 122 height 36
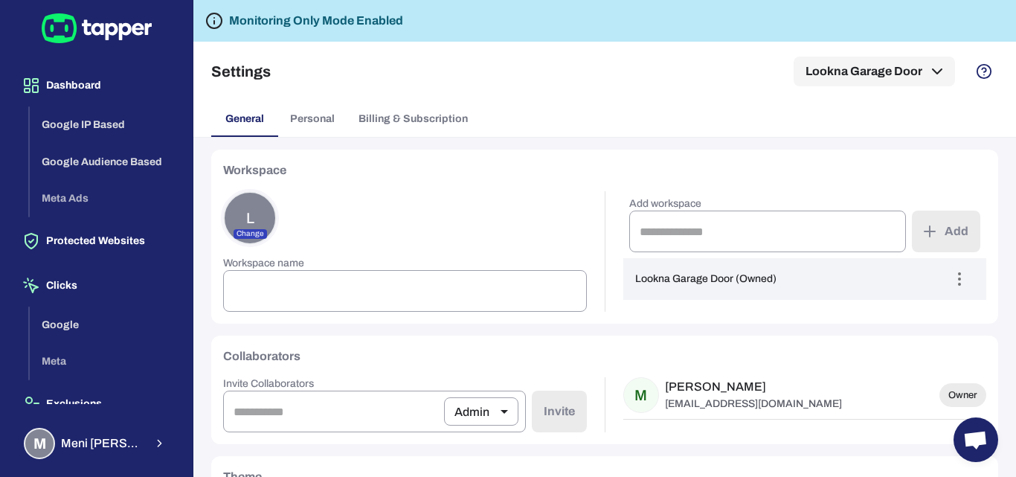
type input "**********"
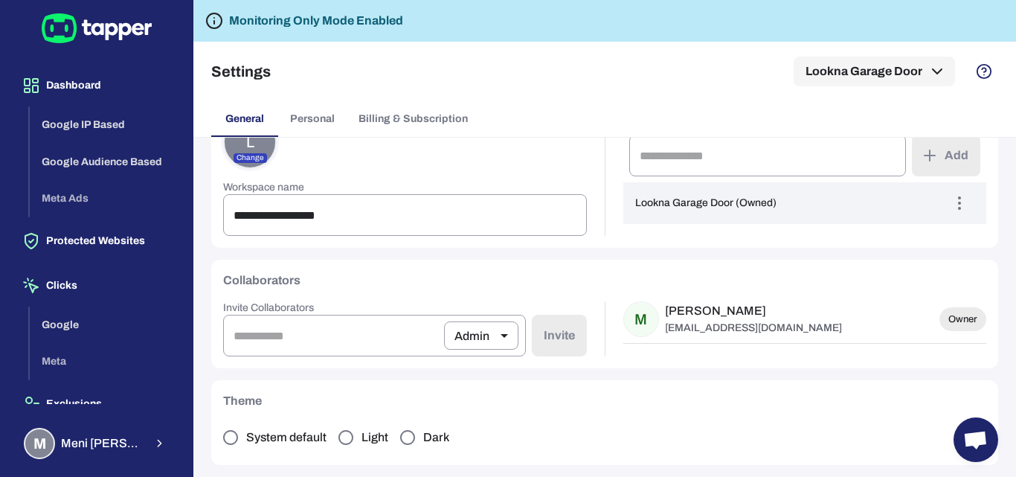
click at [103, 24] on icon at bounding box center [97, 29] width 13 height 13
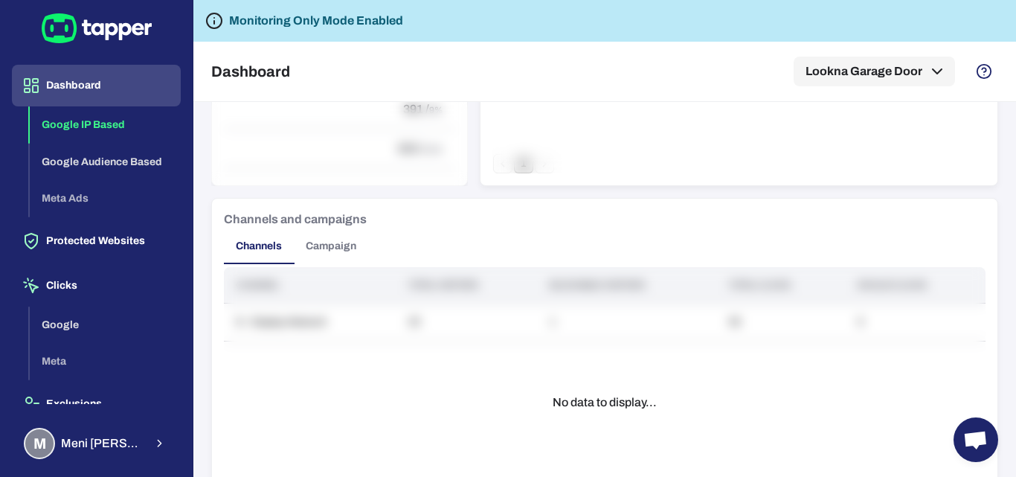
scroll to position [1085, 0]
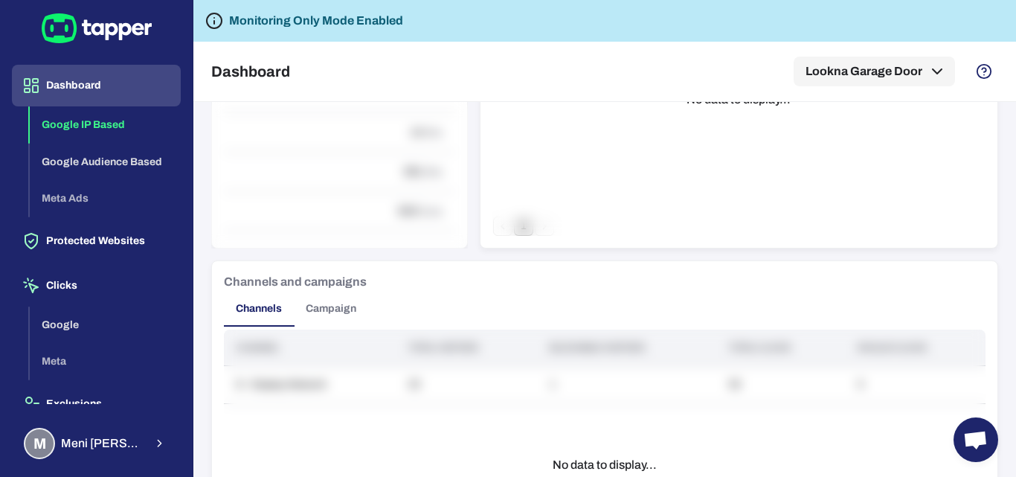
click at [325, 306] on button "Campaign" at bounding box center [331, 309] width 74 height 36
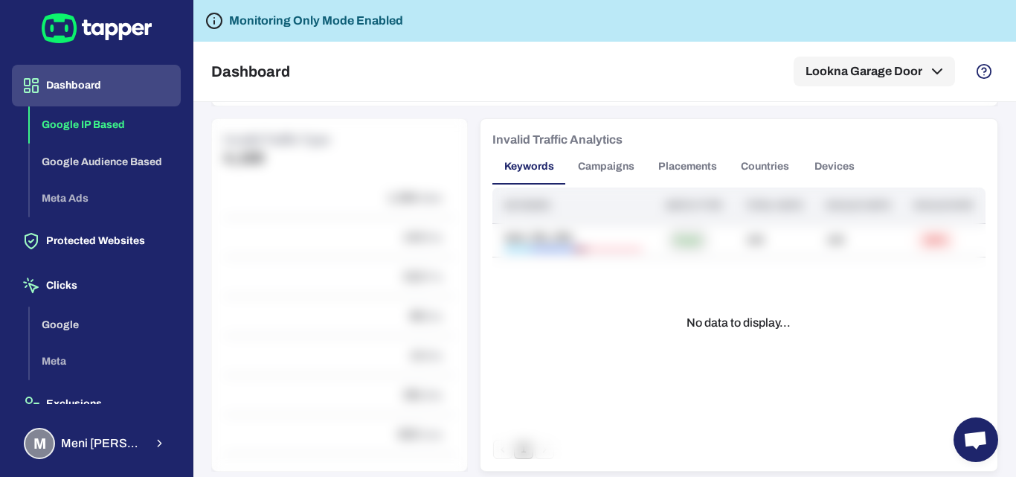
scroll to position [713, 0]
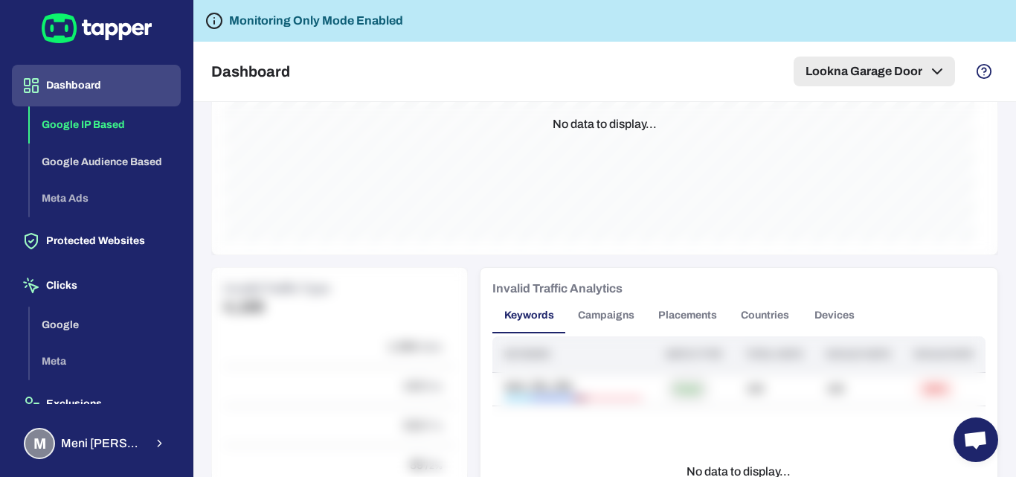
click at [867, 76] on button "Lookna Garage Door" at bounding box center [873, 72] width 161 height 30
click at [926, 120] on icon "button" at bounding box center [928, 120] width 16 height 16
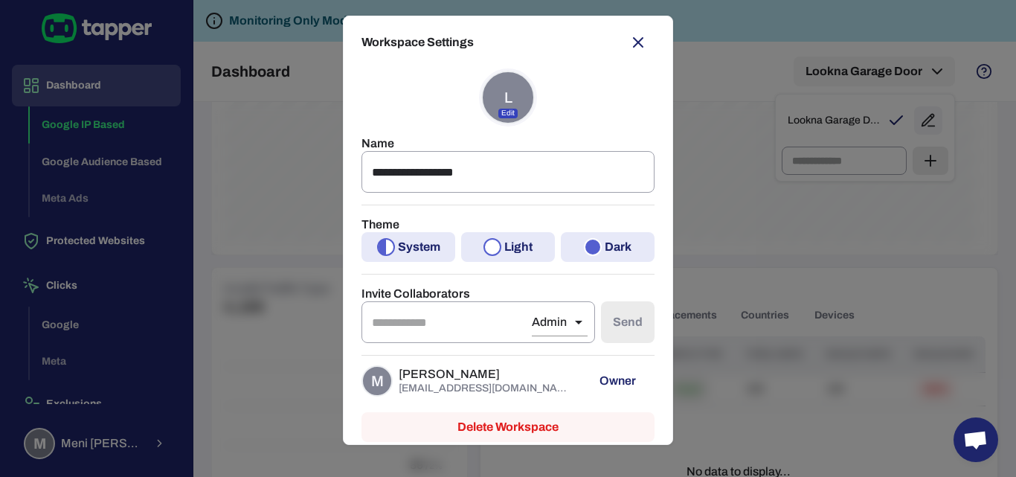
scroll to position [0, 0]
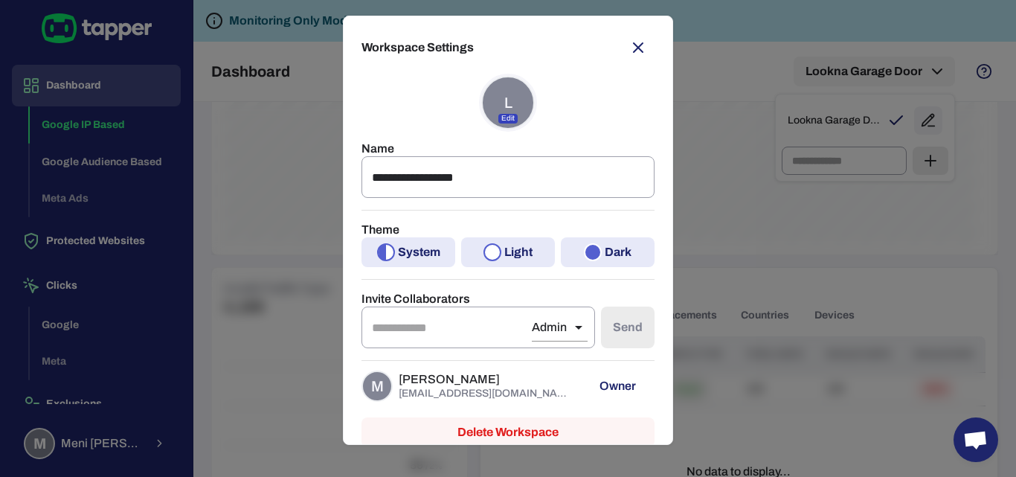
click at [629, 51] on icon "button" at bounding box center [638, 48] width 18 height 18
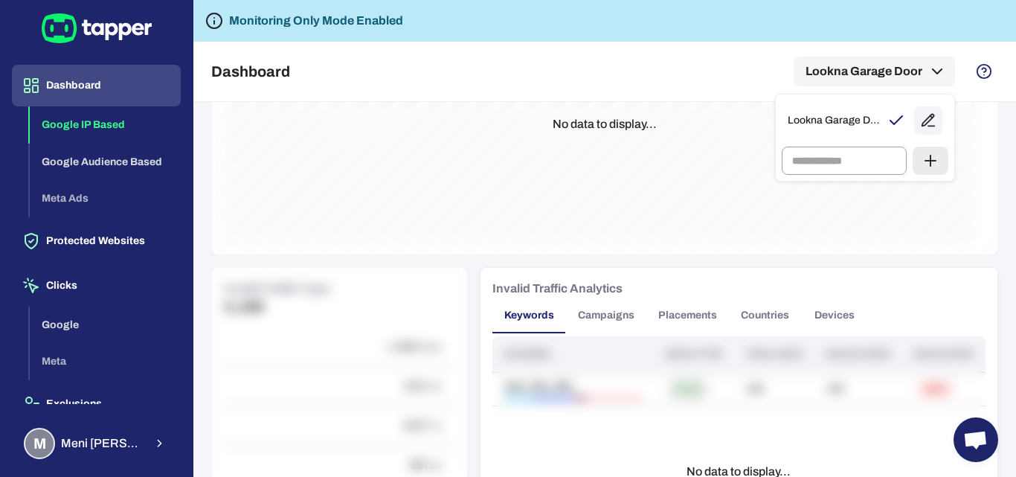
click at [90, 164] on div at bounding box center [508, 238] width 1016 height 477
click at [92, 156] on button "Google Audience Based" at bounding box center [105, 161] width 151 height 37
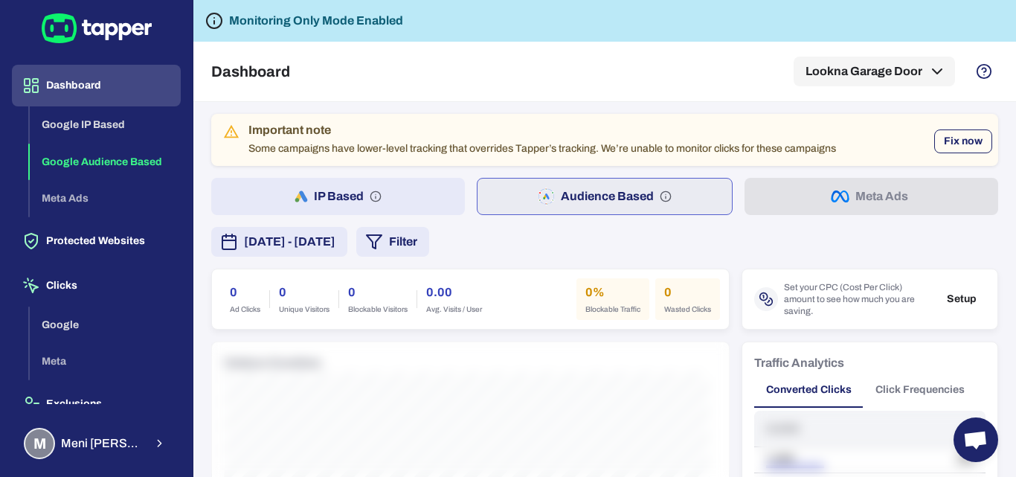
click at [951, 150] on button "Fix now" at bounding box center [963, 141] width 58 height 24
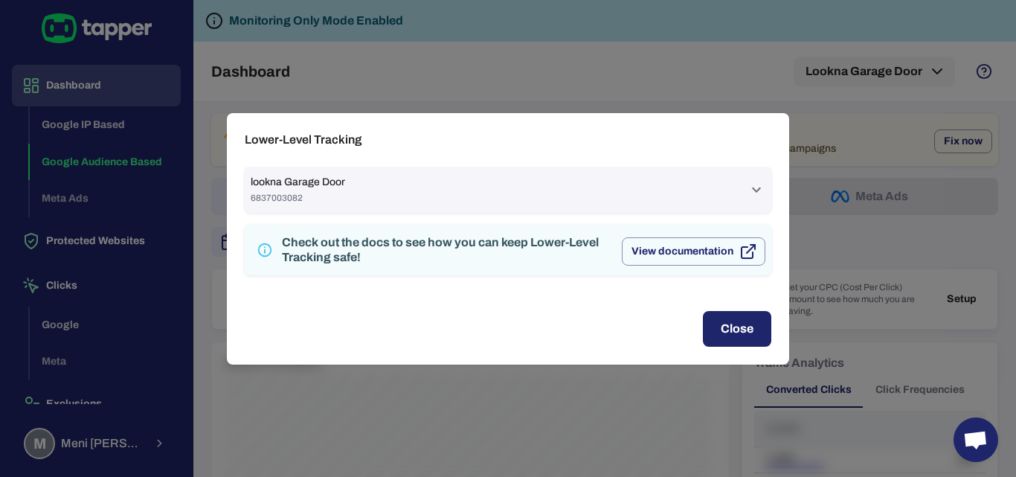
drag, startPoint x: 289, startPoint y: 178, endPoint x: 427, endPoint y: 198, distance: 139.6
click at [427, 198] on div "lookna Garage Door 6837003082" at bounding box center [499, 189] width 497 height 28
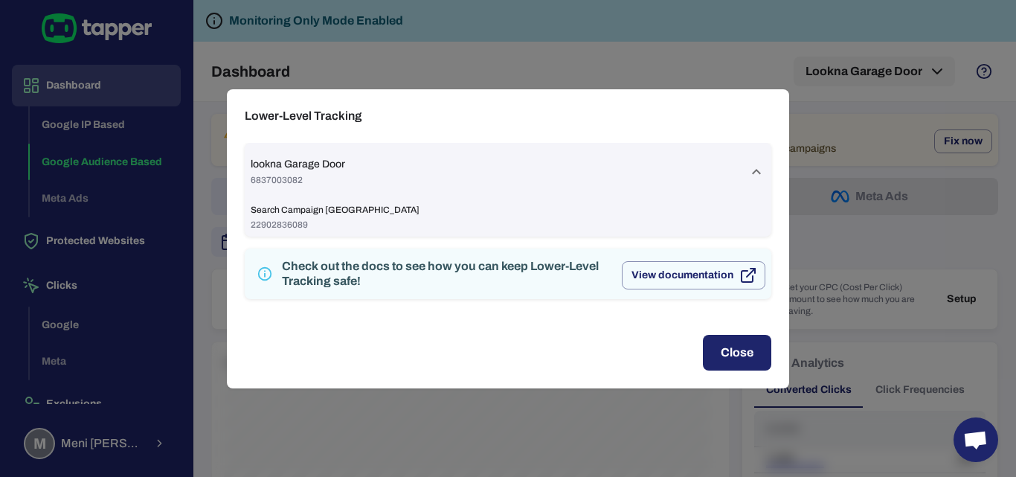
click at [349, 178] on div "lookna Garage Door 6837003082" at bounding box center [499, 172] width 497 height 28
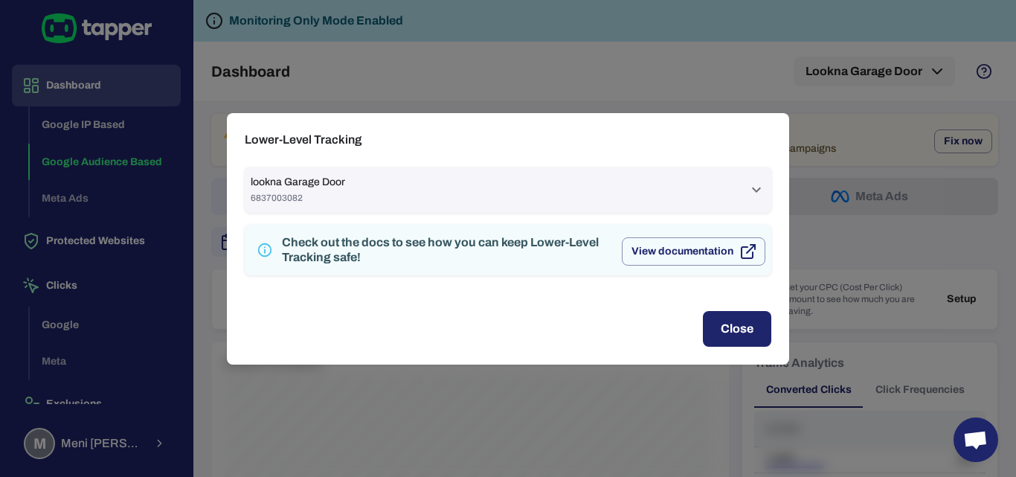
click at [761, 335] on button "Close" at bounding box center [737, 329] width 68 height 36
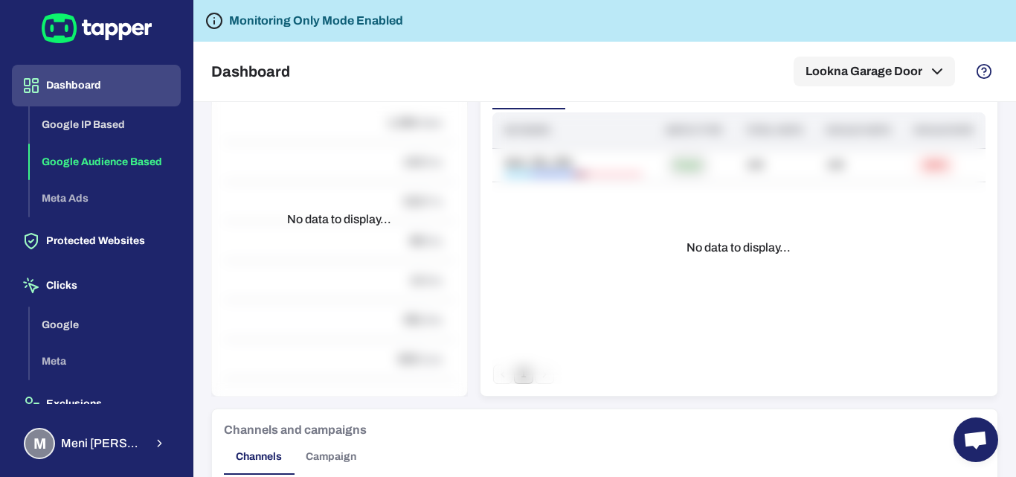
scroll to position [1115, 0]
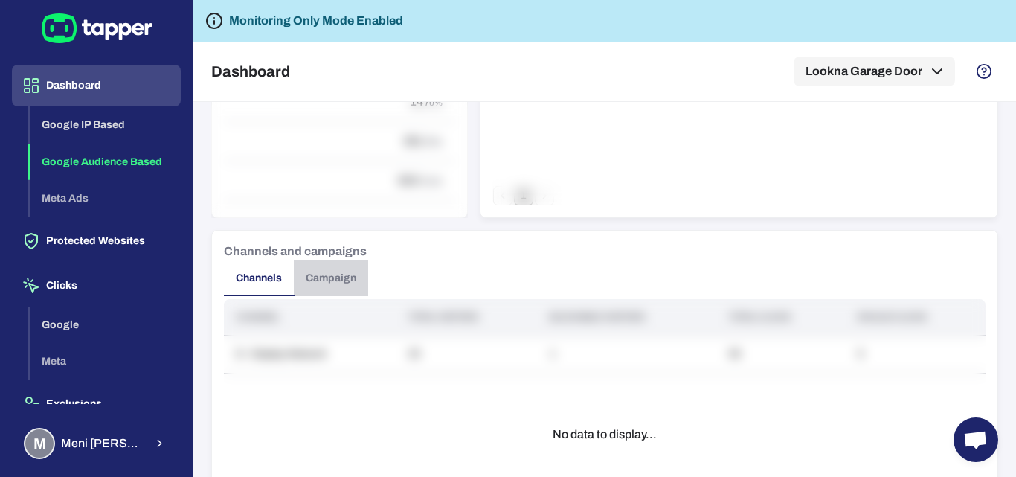
click at [316, 269] on button "Campaign" at bounding box center [331, 278] width 74 height 36
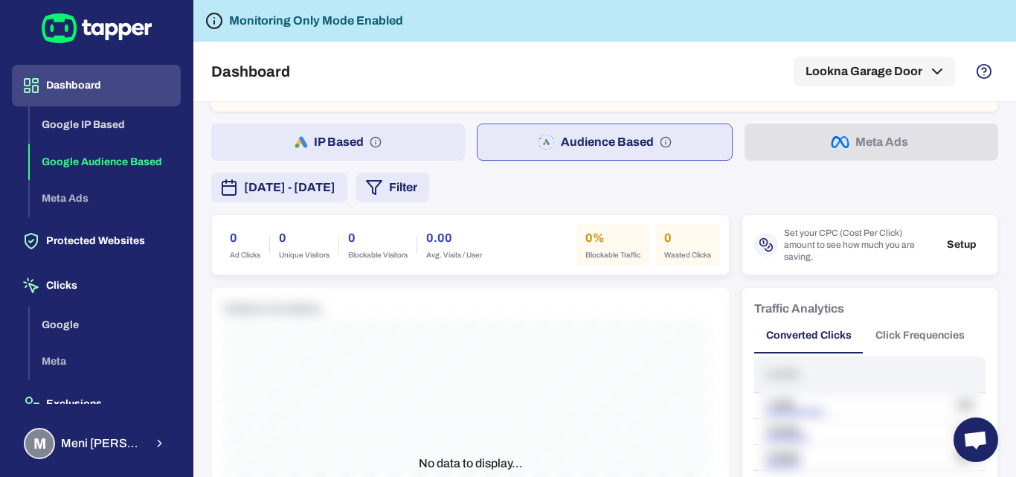
scroll to position [0, 0]
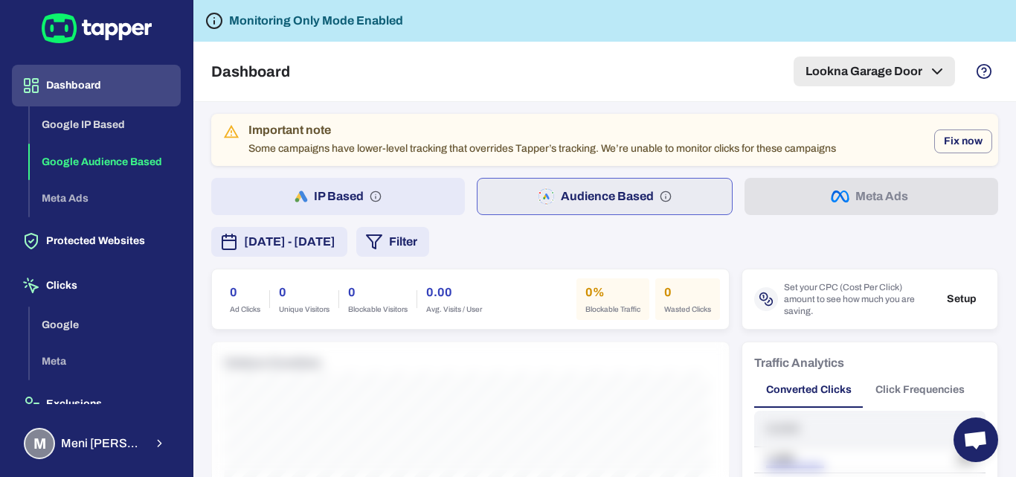
click at [885, 71] on button "Lookna Garage Door" at bounding box center [873, 72] width 161 height 30
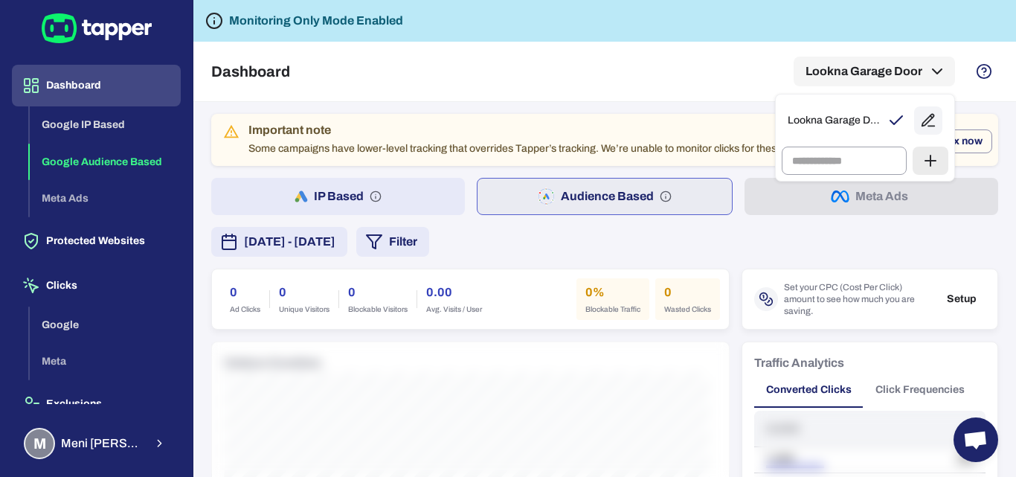
click at [111, 129] on div at bounding box center [508, 238] width 1016 height 477
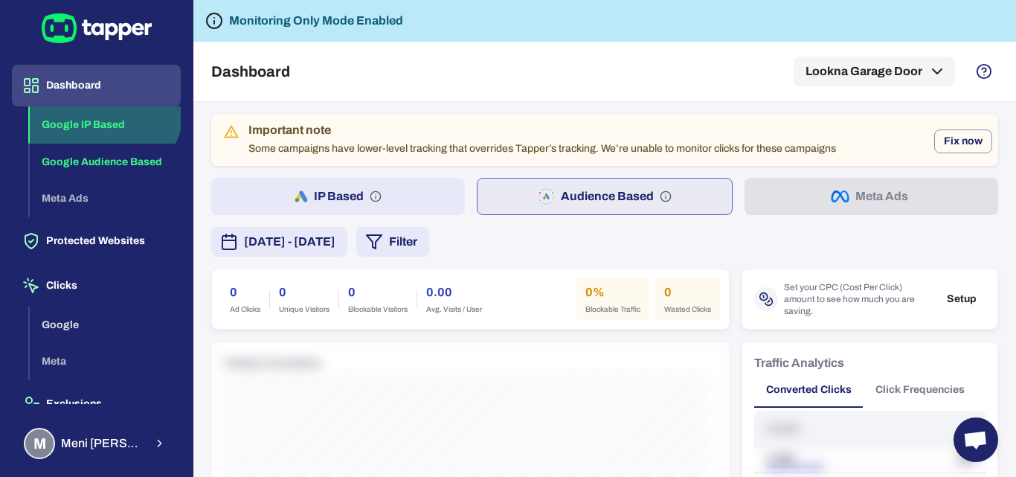
click at [102, 108] on button "Google IP Based" at bounding box center [105, 124] width 151 height 37
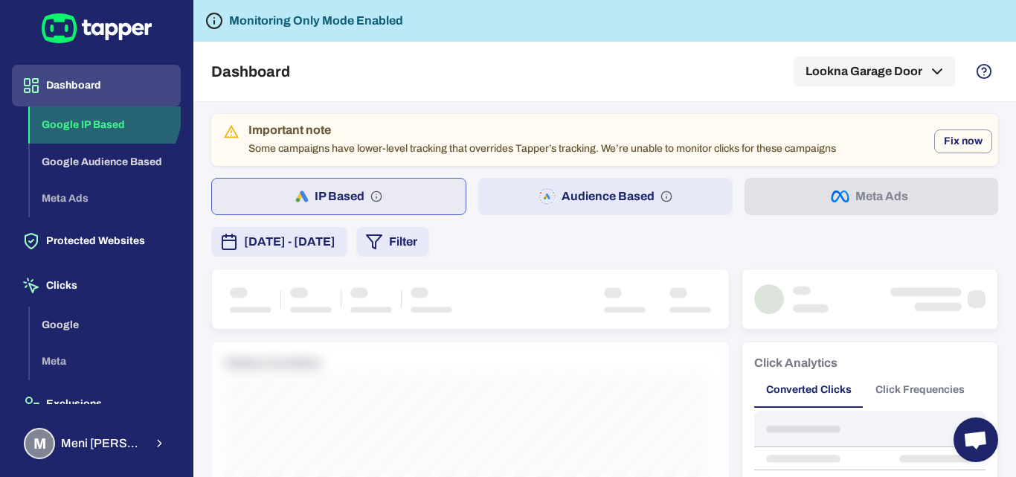
click at [102, 111] on button "Google IP Based" at bounding box center [105, 124] width 151 height 37
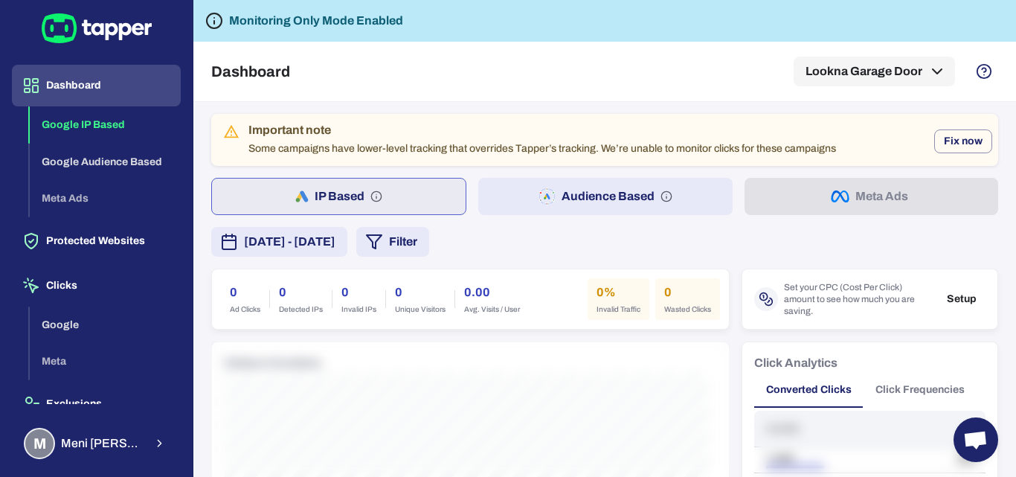
click at [907, 55] on div "Dashboard Lookna Garage Door" at bounding box center [604, 71] width 787 height 59
click at [903, 62] on button "Lookna Garage Door" at bounding box center [873, 72] width 161 height 30
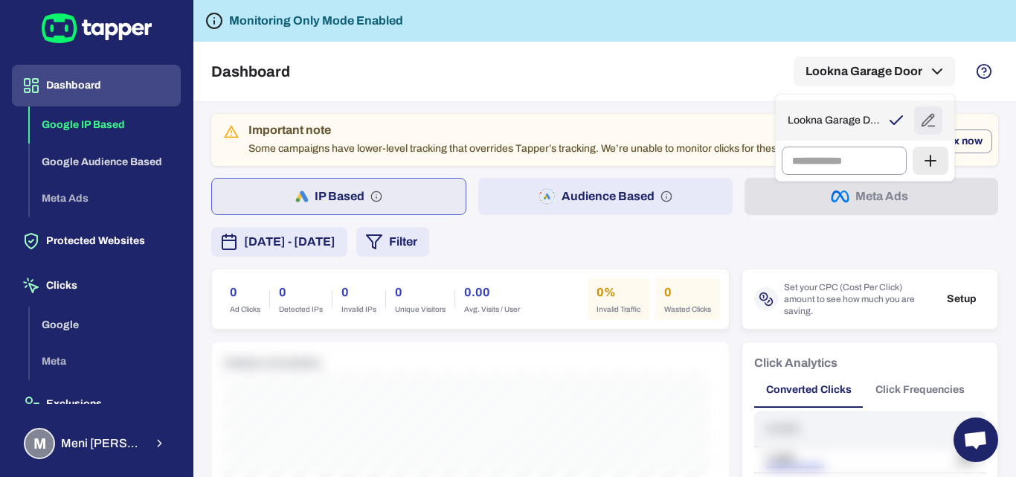
click at [929, 124] on icon "button" at bounding box center [928, 120] width 16 height 16
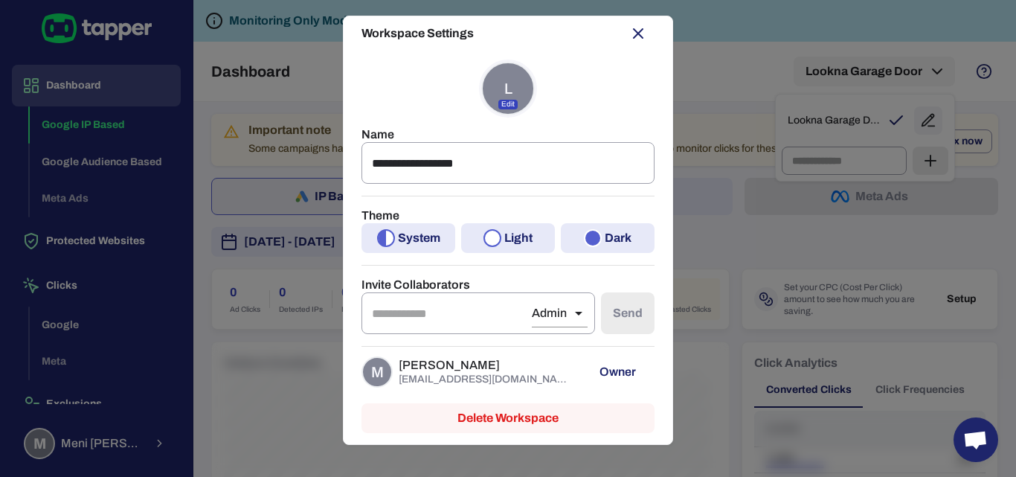
scroll to position [18, 0]
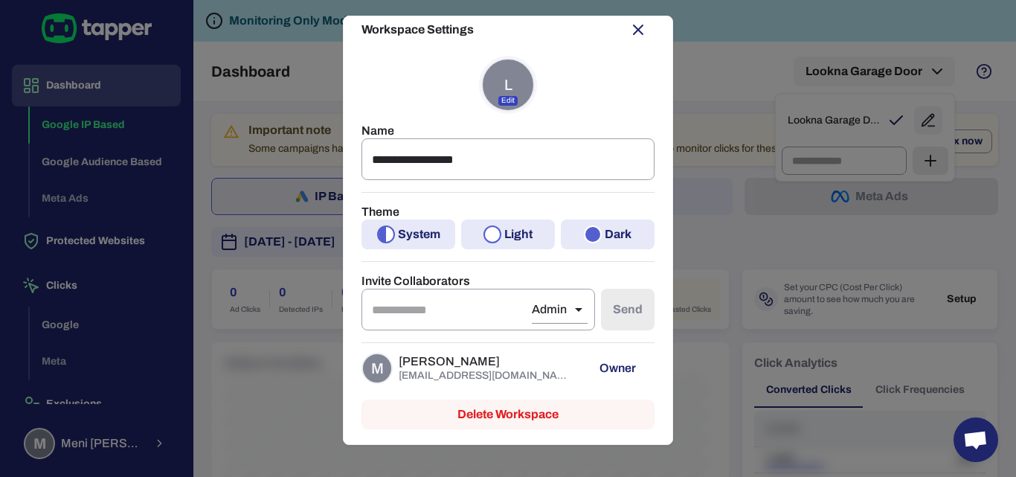
click at [636, 25] on button "button" at bounding box center [638, 29] width 33 height 33
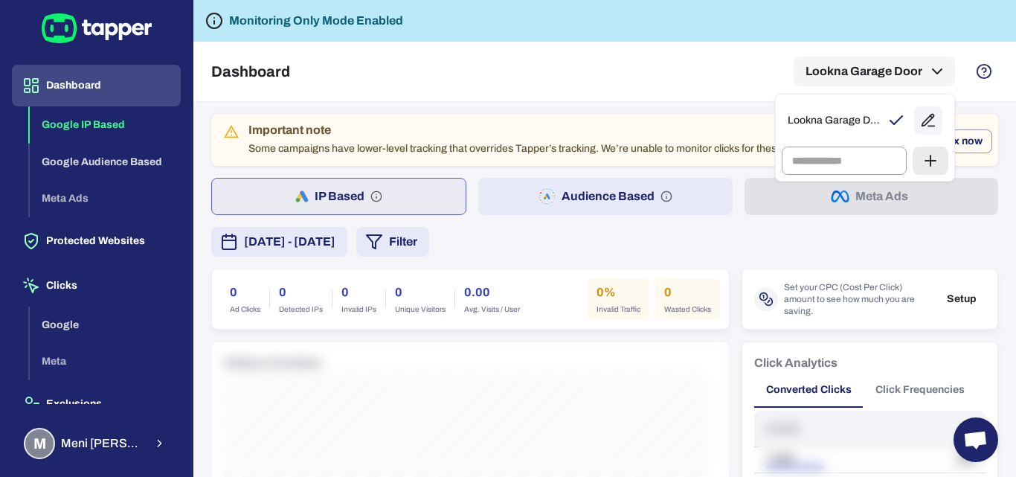
drag, startPoint x: 175, startPoint y: 300, endPoint x: 172, endPoint y: 350, distance: 50.6
click at [170, 355] on div at bounding box center [508, 238] width 1016 height 477
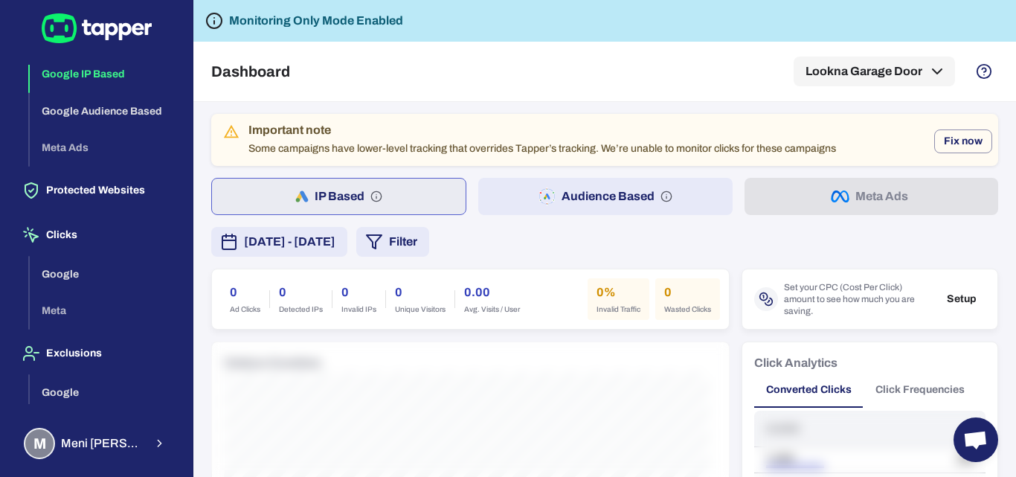
scroll to position [112, 0]
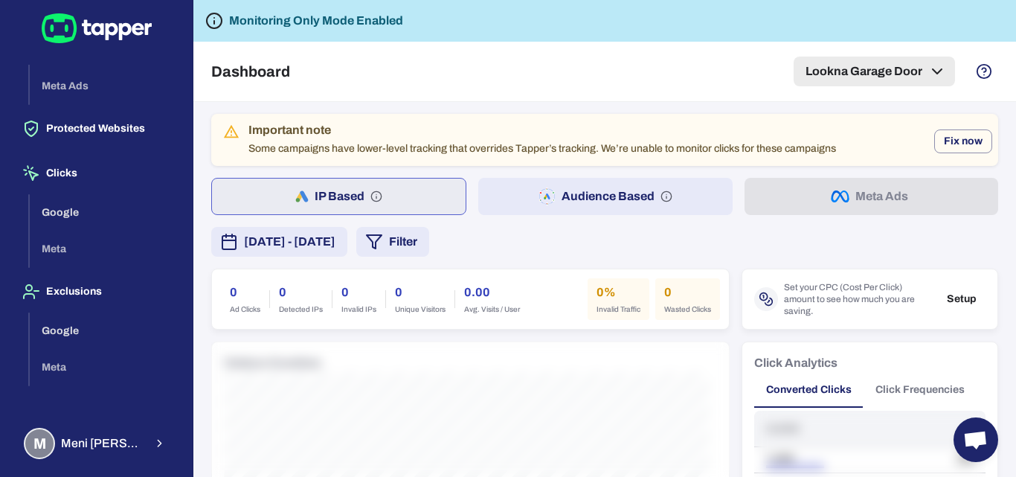
click at [914, 66] on button "Lookna Garage Door" at bounding box center [873, 72] width 161 height 30
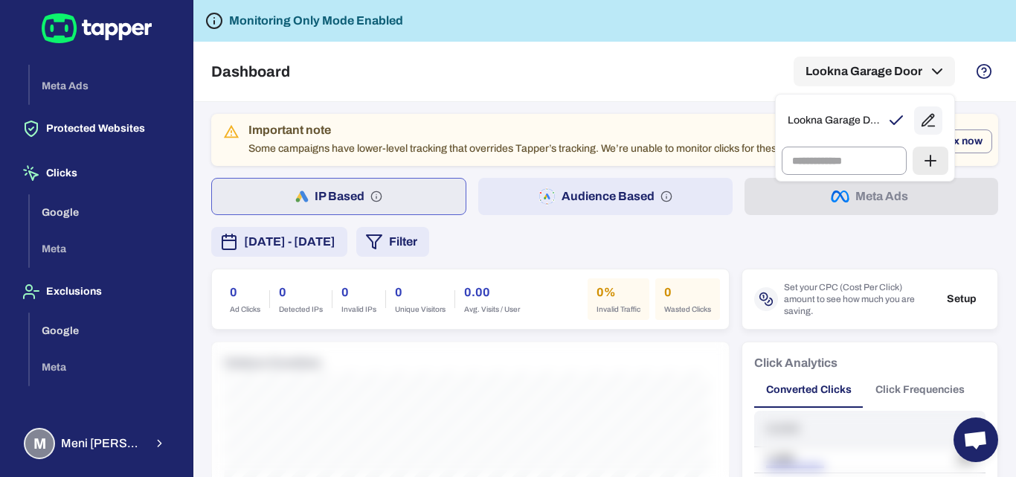
click at [393, 134] on div at bounding box center [508, 238] width 1016 height 477
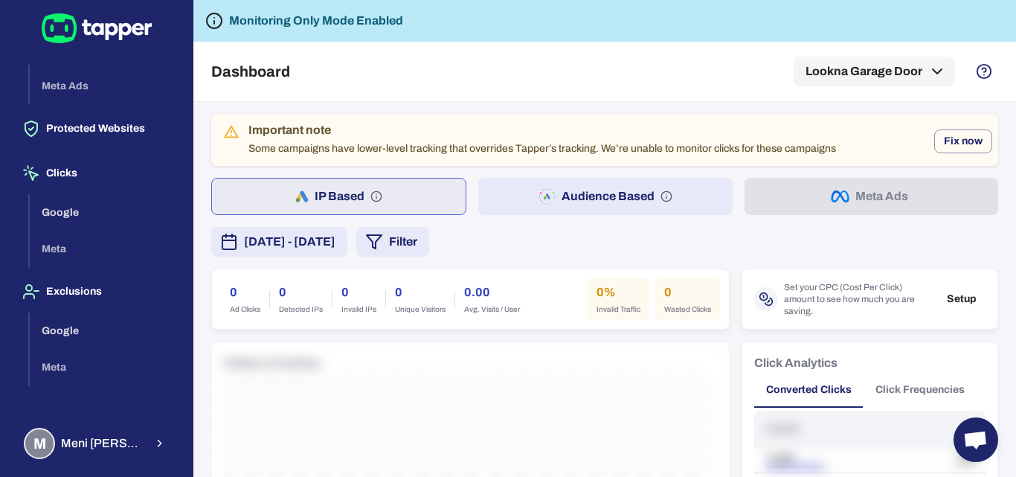
click at [384, 141] on div "Important note Some campaigns have lower-level tracking that overrides Tapper’s…" at bounding box center [541, 139] width 587 height 43
